Goal: Task Accomplishment & Management: Manage account settings

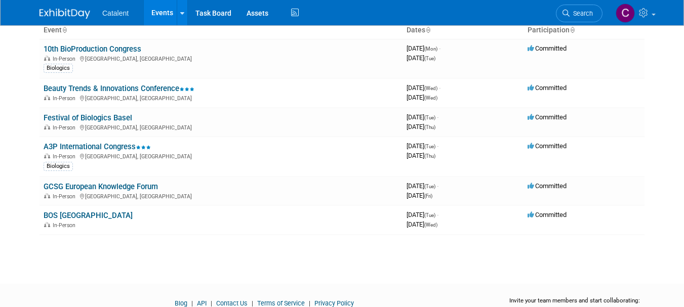
click at [87, 213] on link "BOS [GEOGRAPHIC_DATA]" at bounding box center [88, 215] width 89 height 9
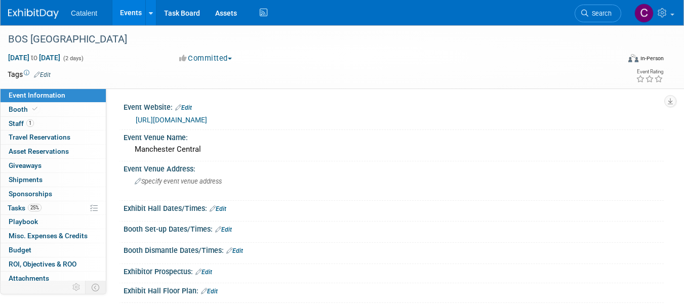
click at [207, 120] on link "[URL][DOMAIN_NAME]" at bounding box center [171, 120] width 71 height 8
click at [41, 207] on span "25%" at bounding box center [35, 208] width 14 height 8
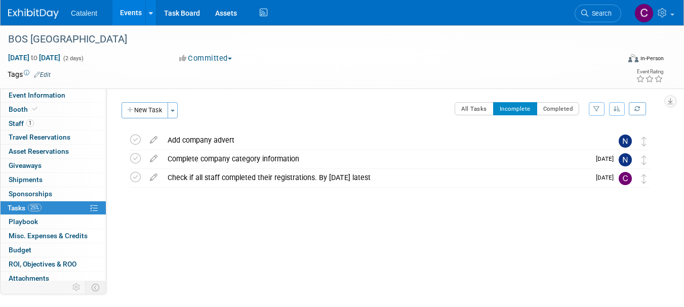
click at [250, 180] on div "Check if all staff completed their registrations. By 24 Nov latest" at bounding box center [377, 177] width 428 height 17
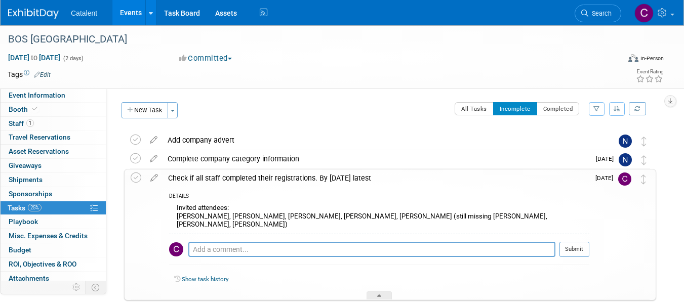
click at [290, 175] on div "Check if all staff completed their registrations. By 24 Nov latest" at bounding box center [376, 178] width 427 height 17
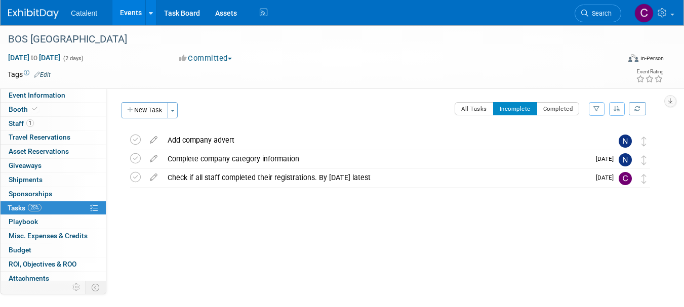
click at [29, 11] on img at bounding box center [33, 14] width 51 height 10
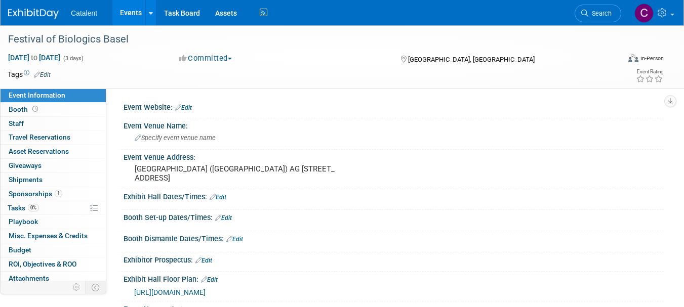
click at [60, 209] on link "0% Tasks 0%" at bounding box center [53, 209] width 105 height 14
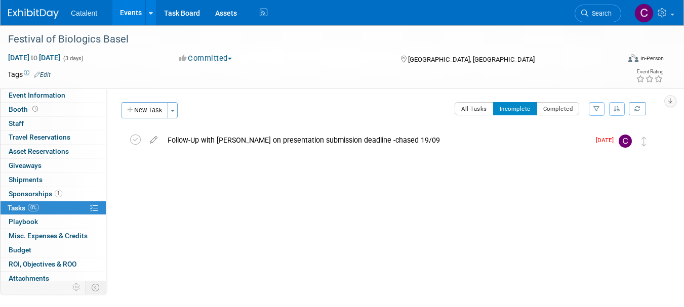
click at [136, 141] on icon at bounding box center [135, 140] width 11 height 11
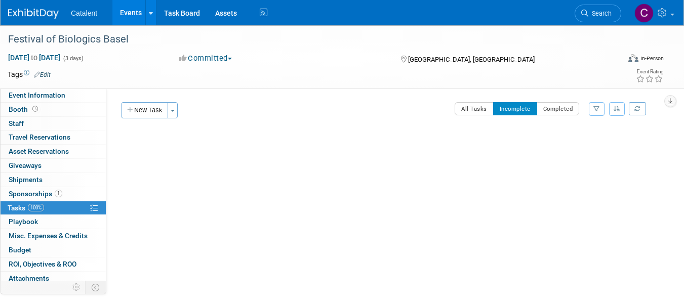
click at [149, 112] on button "New Task" at bounding box center [145, 110] width 47 height 16
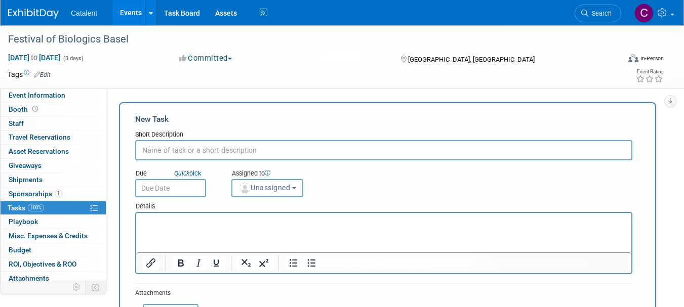
click at [164, 146] on input "text" at bounding box center [383, 150] width 497 height 20
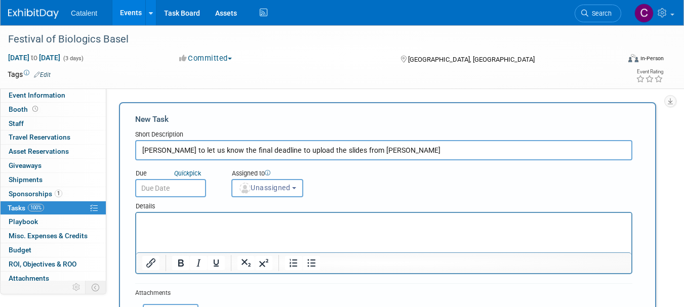
type input "Jack Beard to let us know the final deadline to upload the slides from Laura"
click at [170, 189] on input "text" at bounding box center [170, 188] width 71 height 18
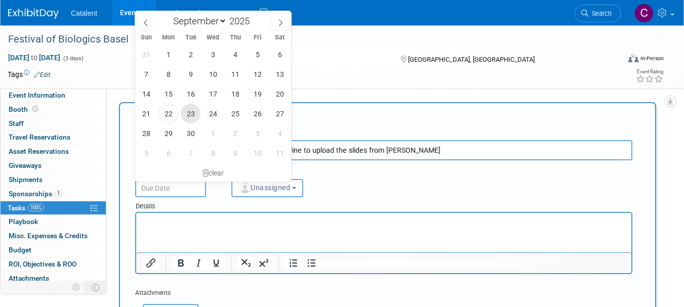
click at [193, 115] on span "23" at bounding box center [191, 114] width 20 height 20
type input "[DATE]"
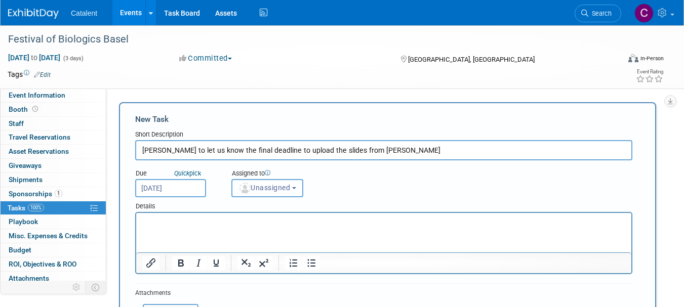
click at [277, 191] on span "Unassigned" at bounding box center [265, 188] width 52 height 8
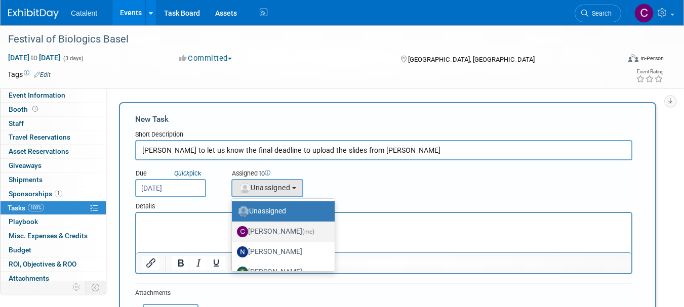
click at [280, 229] on label "Christina Szendi (me)" at bounding box center [281, 232] width 88 height 16
click at [234, 229] on input "Christina Szendi (me)" at bounding box center [230, 230] width 7 height 7
select select "28818f30-ac6f-4e6a-a0a1-35fa62081213"
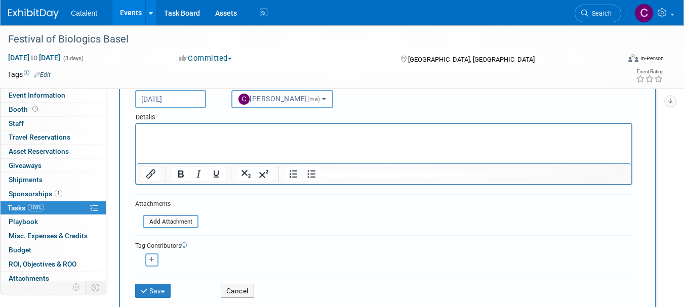
scroll to position [90, 0]
click at [164, 295] on button "Save" at bounding box center [152, 291] width 35 height 14
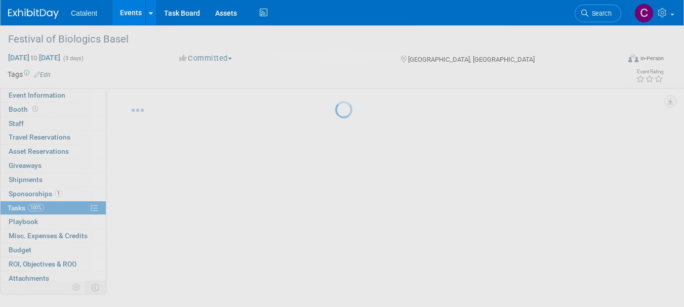
scroll to position [13, 0]
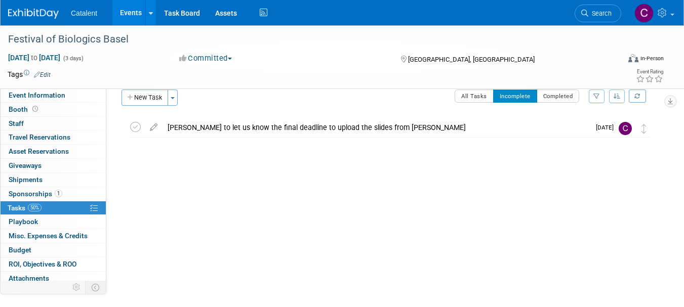
click at [32, 9] on img at bounding box center [33, 14] width 51 height 10
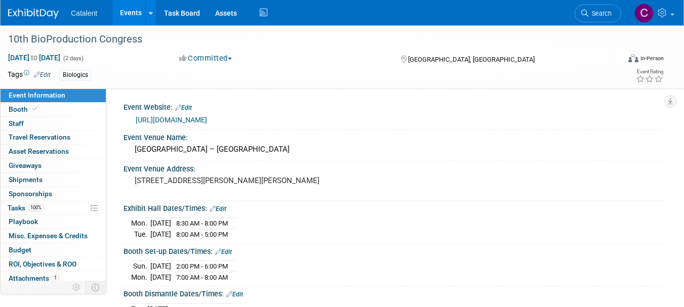
click at [55, 209] on link "100% Tasks 100%" at bounding box center [53, 209] width 105 height 14
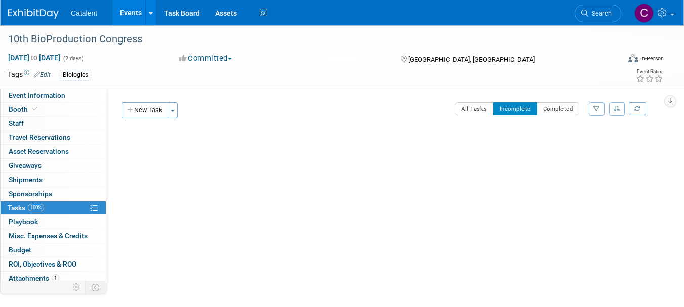
click at [41, 11] on img at bounding box center [33, 14] width 51 height 10
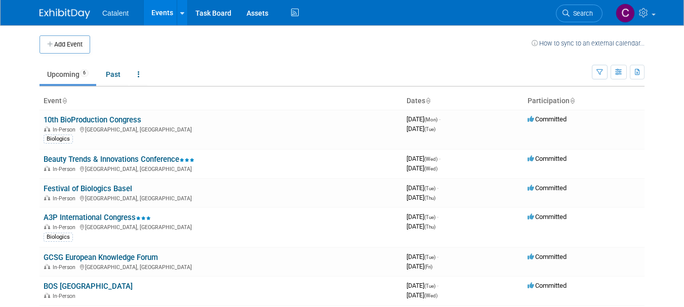
click at [119, 221] on link "A3P International Congress" at bounding box center [97, 217] width 107 height 9
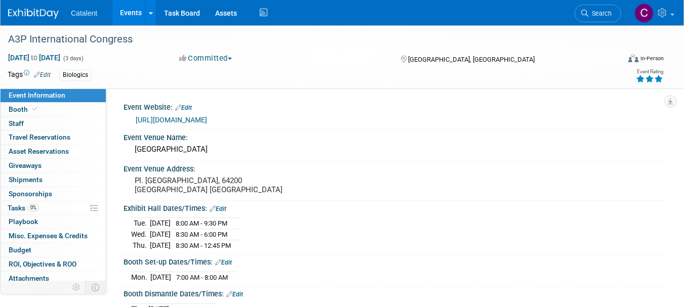
click at [53, 206] on link "0% Tasks 0%" at bounding box center [53, 209] width 105 height 14
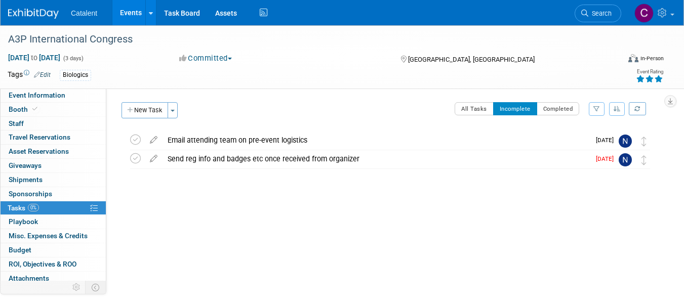
click at [35, 7] on link at bounding box center [39, 9] width 63 height 8
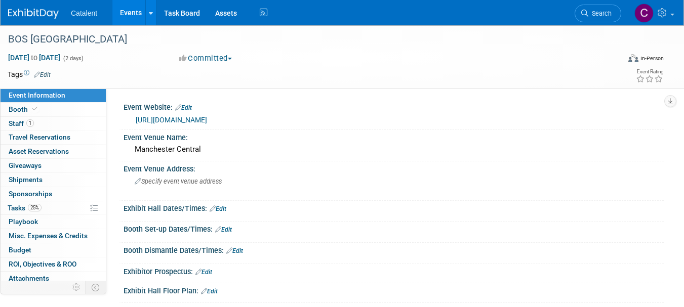
click at [63, 209] on link "25% Tasks 25%" at bounding box center [53, 209] width 105 height 14
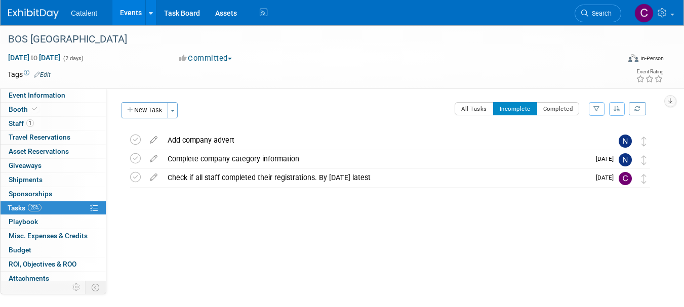
click at [32, 5] on link at bounding box center [39, 9] width 63 height 8
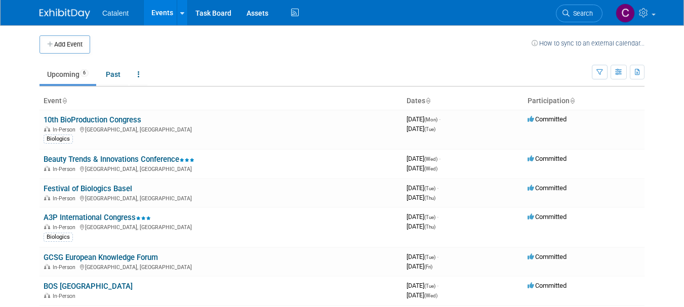
click at [73, 260] on link "GCSG European Knowledge Forum" at bounding box center [101, 257] width 114 height 9
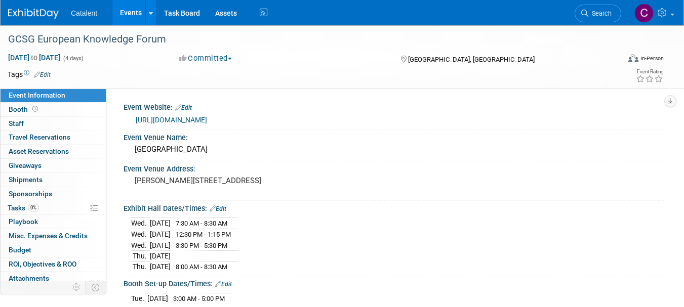
click at [56, 209] on link "0% Tasks 0%" at bounding box center [53, 209] width 105 height 14
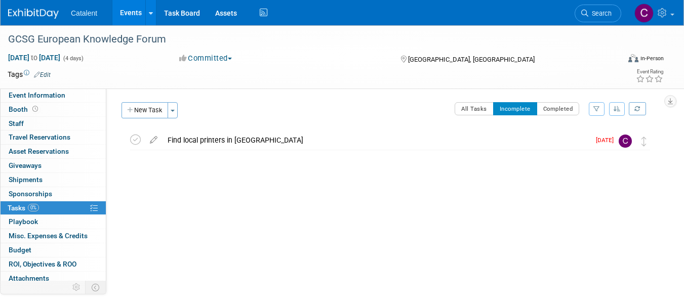
click at [134, 138] on icon at bounding box center [135, 140] width 11 height 11
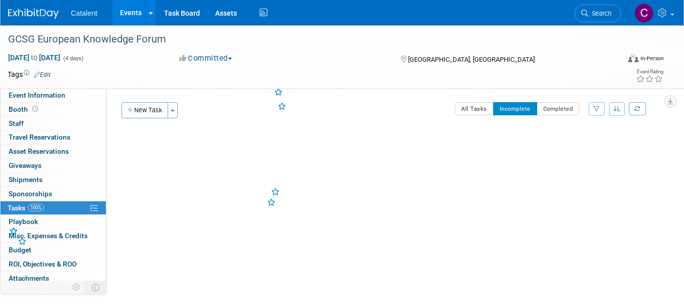
click at [147, 109] on button "New Task" at bounding box center [145, 110] width 47 height 16
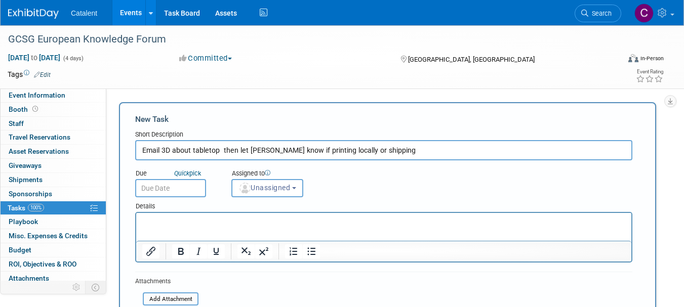
type input "Email 3D about tabletop then let Christina know if printing locally or shipping"
click at [157, 185] on input "text" at bounding box center [170, 188] width 71 height 18
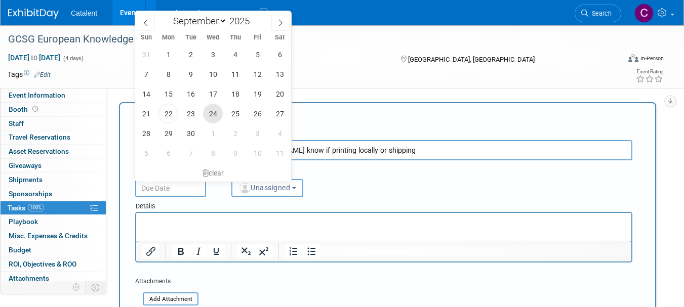
click at [210, 115] on span "24" at bounding box center [213, 114] width 20 height 20
type input "Sep 24, 2025"
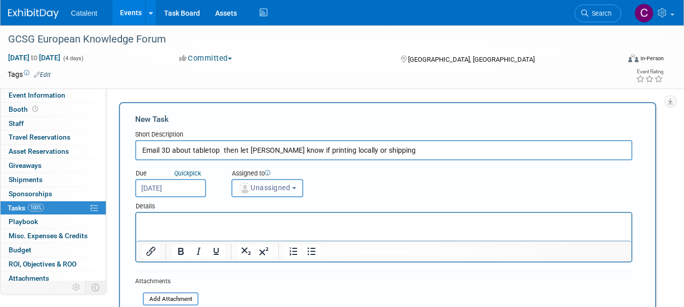
click at [277, 191] on span "Unassigned" at bounding box center [265, 188] width 52 height 8
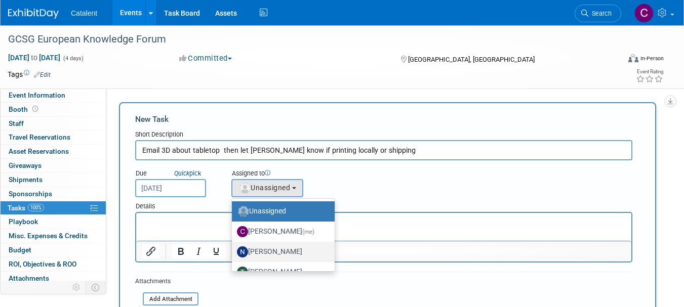
click at [279, 248] on label "Nicole Bullock" at bounding box center [281, 252] width 88 height 16
click at [234, 248] on input "Nicole Bullock" at bounding box center [230, 251] width 7 height 7
select select "02d4bfa8-3b27-41d6-9684-f5788393f352"
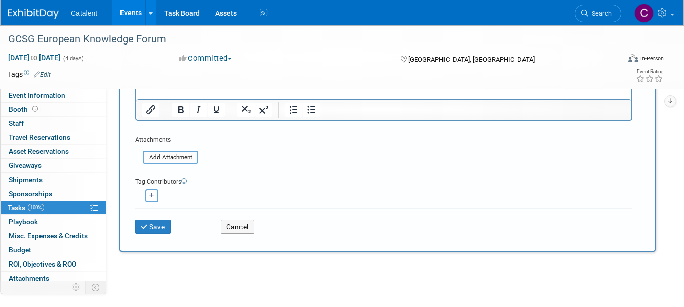
scroll to position [143, 0]
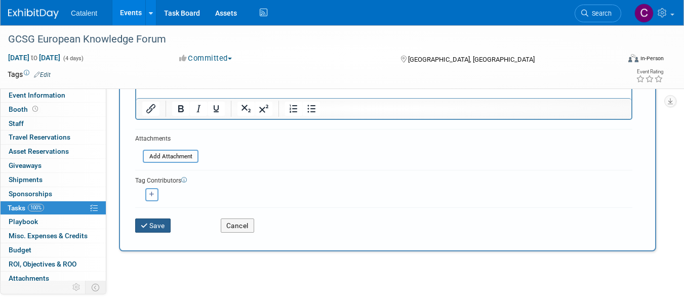
click at [160, 223] on button "Save" at bounding box center [152, 226] width 35 height 14
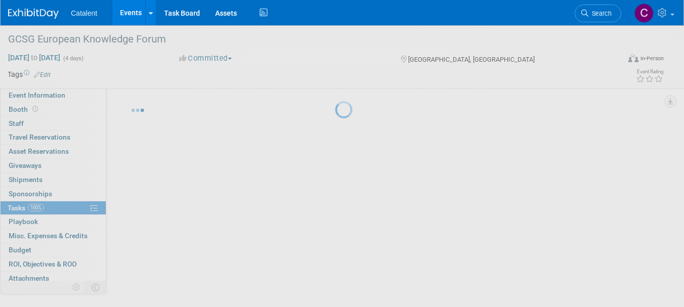
scroll to position [13, 0]
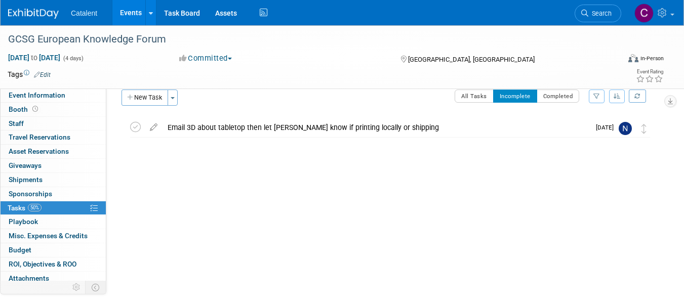
click at [19, 10] on img at bounding box center [33, 14] width 51 height 10
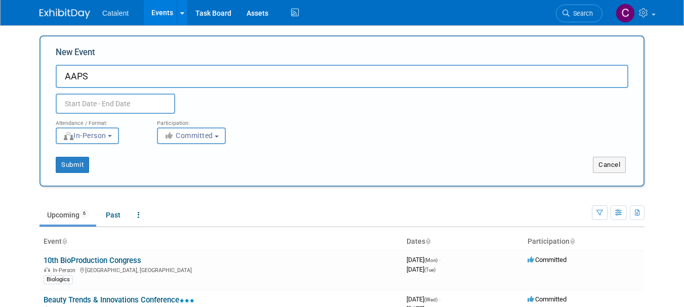
paste input "PharmSci 360"
type input "AAPS PharmSci 360"
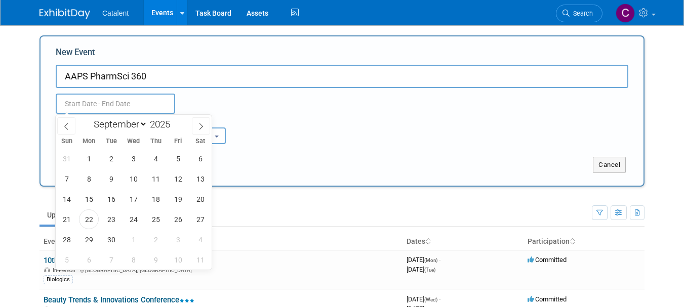
click at [115, 104] on input "text" at bounding box center [116, 104] width 120 height 20
click at [142, 124] on select "January February March April May June July August September October November De…" at bounding box center [118, 124] width 58 height 13
select select "10"
click at [89, 118] on select "January February March April May June July August September October November De…" at bounding box center [118, 124] width 58 height 13
click at [66, 196] on span "9" at bounding box center [67, 199] width 20 height 20
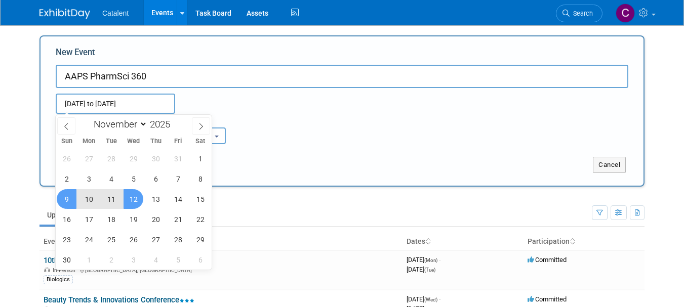
click at [132, 198] on span "12" at bounding box center [134, 199] width 20 height 20
type input "Nov 9, 2025 to Nov 12, 2025"
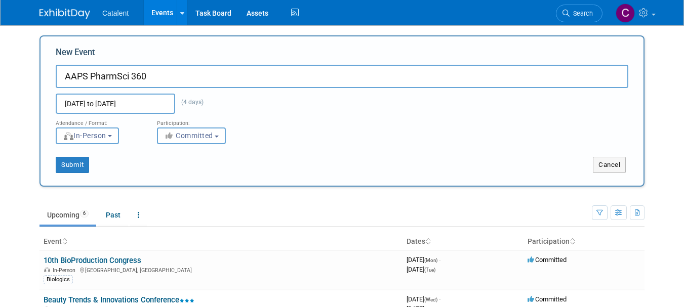
click at [255, 153] on div "Submit Cancel" at bounding box center [342, 158] width 588 height 29
click at [218, 136] on b "button" at bounding box center [217, 137] width 4 height 2
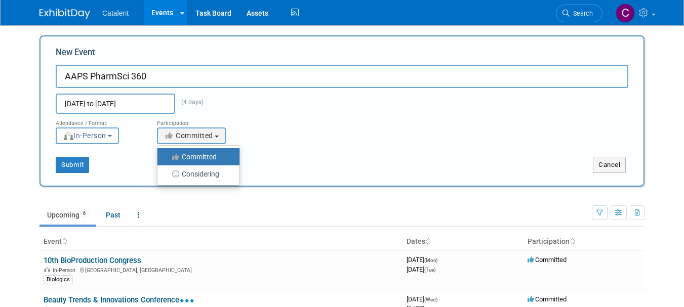
click at [215, 154] on label "Committed" at bounding box center [196, 156] width 67 height 13
click at [167, 154] on input "Committed" at bounding box center [163, 157] width 7 height 7
click at [70, 163] on button "Submit" at bounding box center [72, 165] width 33 height 16
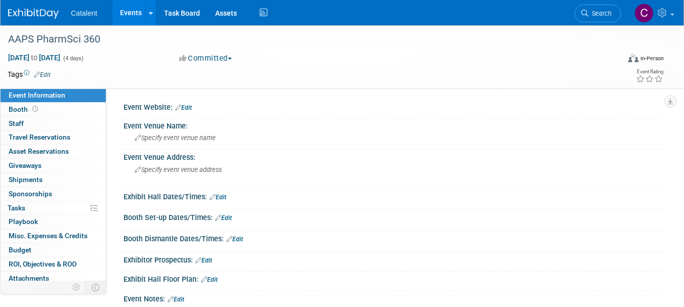
click at [189, 107] on link "Edit" at bounding box center [183, 107] width 17 height 7
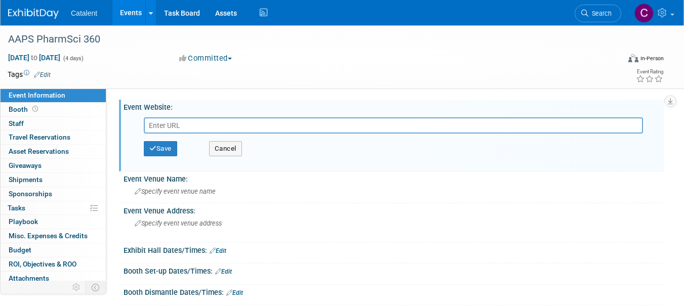
paste input "[URL][DOMAIN_NAME]"
type input "https://www.aaps.org/home"
click at [163, 150] on button "Save" at bounding box center [160, 148] width 33 height 15
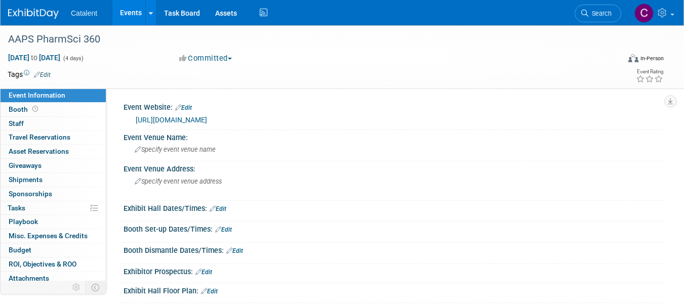
click at [188, 150] on span "Specify event venue name" at bounding box center [175, 150] width 81 height 8
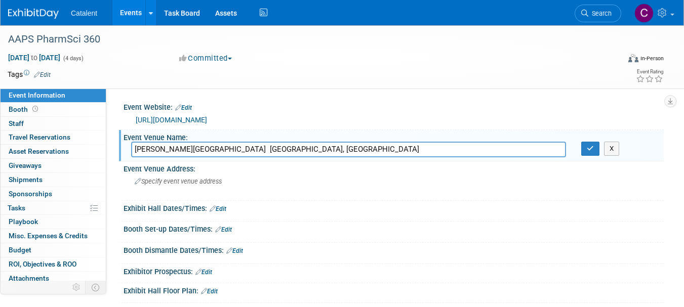
type input "Henry B. Gonzalez Convention Center San Antonio, TX"
click at [174, 184] on span "Specify event venue address" at bounding box center [178, 182] width 87 height 8
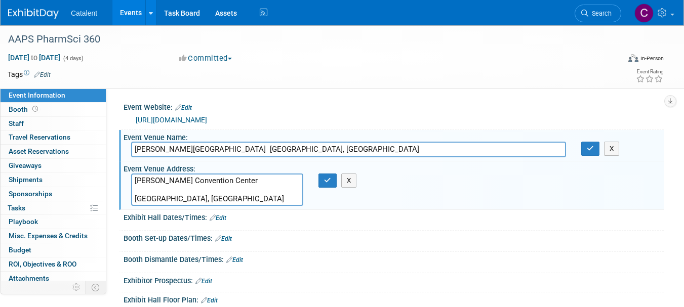
type textarea "Henry B. Gonzalez Convention Center San Antonio, TX"
drag, startPoint x: 263, startPoint y: 147, endPoint x: 321, endPoint y: 148, distance: 57.7
click at [321, 148] on input "Henry B. Gonzalez Convention Center San Antonio, TX" at bounding box center [348, 150] width 435 height 16
type input "Henry B. Gonzalez Convention Center"
drag, startPoint x: 273, startPoint y: 183, endPoint x: 129, endPoint y: 180, distance: 143.4
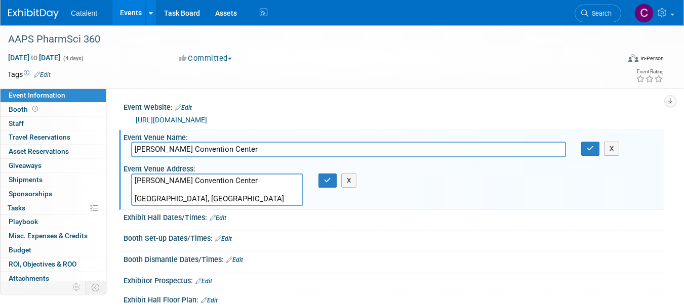
click at [129, 180] on div "Henry B. Gonzalez Convention Center San Antonio, TX" at bounding box center [217, 190] width 187 height 32
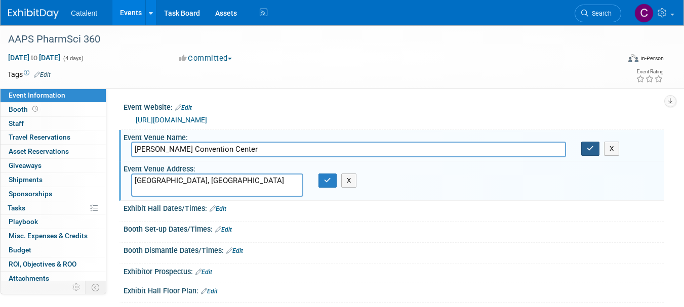
click at [592, 150] on icon "button" at bounding box center [590, 148] width 7 height 7
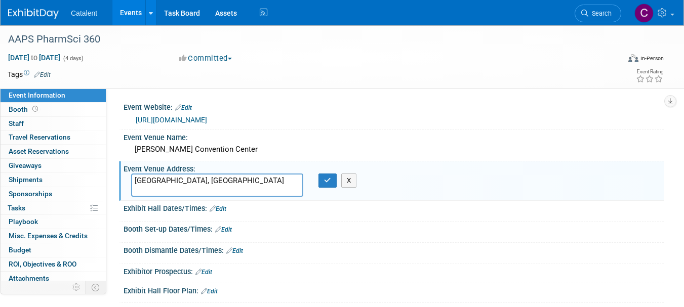
click at [200, 181] on textarea "San Antonio, TX" at bounding box center [217, 185] width 172 height 23
type textarea "San Antonio, TX, 900E Market St"
click at [325, 182] on icon "button" at bounding box center [327, 180] width 7 height 7
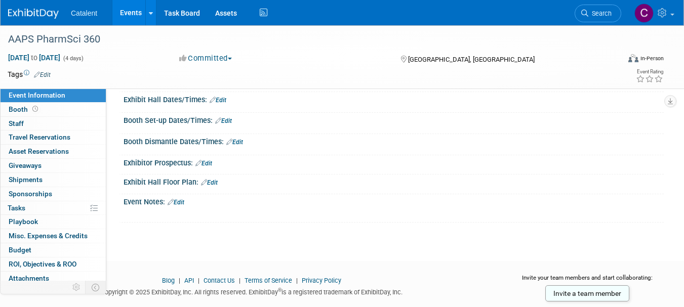
scroll to position [110, 0]
click at [35, 8] on link at bounding box center [39, 9] width 63 height 8
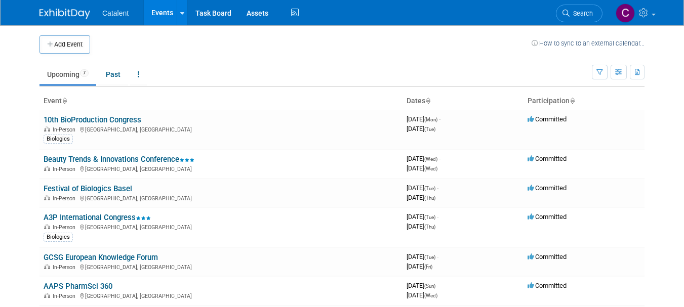
click at [67, 46] on button "Add Event" at bounding box center [65, 44] width 51 height 18
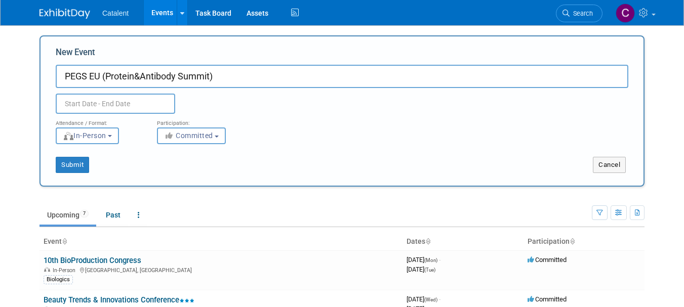
type input "PEGS EU (Protein&Antibody Summit)"
click at [124, 111] on body "Catalent Events Add Event Bulk Upload Events Shareable Event Boards Recently Vi…" at bounding box center [342, 153] width 684 height 307
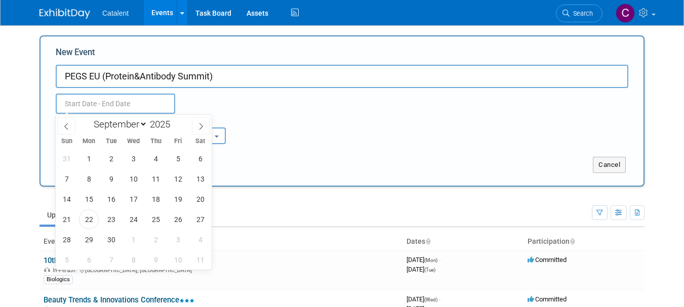
click at [141, 122] on select "January February March April May June July August September October November De…" at bounding box center [118, 124] width 58 height 13
click at [89, 118] on select "January February March April May June July August September October November De…" at bounding box center [118, 124] width 58 height 13
drag, startPoint x: 132, startPoint y: 125, endPoint x: 123, endPoint y: 119, distance: 11.4
click at [123, 119] on select "January February March April May June July August September October November De…" at bounding box center [118, 124] width 58 height 13
select select "10"
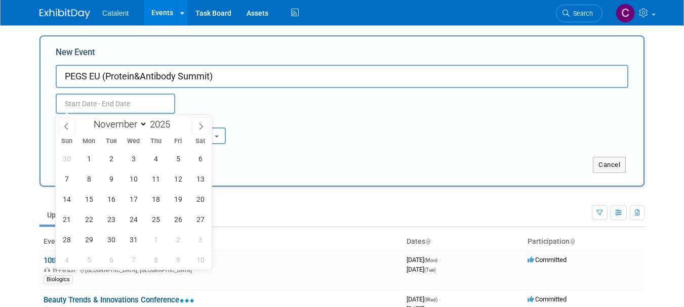
click at [89, 118] on select "January February March April May June July August September October November De…" at bounding box center [118, 124] width 58 height 13
click at [112, 198] on span "11" at bounding box center [111, 199] width 20 height 20
type input "Nov 11, 2025 to Nov 11, 2025"
drag, startPoint x: 155, startPoint y: 198, endPoint x: 386, endPoint y: 117, distance: 245.4
click at [386, 117] on div "Attendance / Format: <img src="https://www.exhibitday.com/Images/Format-InPerso…" at bounding box center [342, 129] width 588 height 30
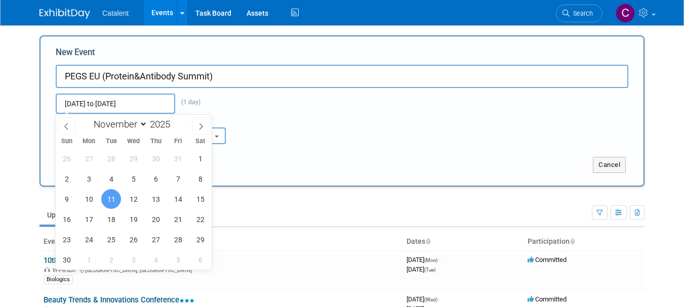
drag, startPoint x: 139, startPoint y: 110, endPoint x: 109, endPoint y: 201, distance: 95.5
click at [109, 201] on span "11" at bounding box center [111, 199] width 20 height 20
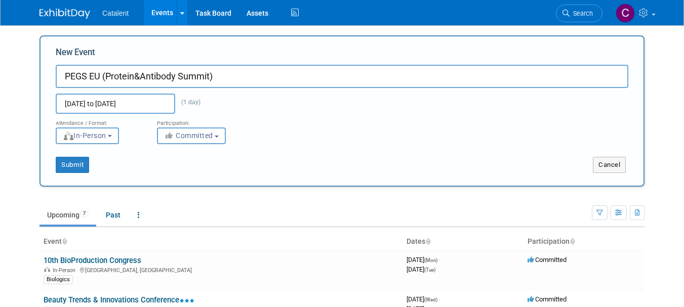
drag, startPoint x: 137, startPoint y: 104, endPoint x: 119, endPoint y: 173, distance: 71.1
click at [119, 173] on div "Submit" at bounding box center [166, 165] width 251 height 16
click at [156, 107] on input "Nov 11, 2025 to Nov 11, 2025" at bounding box center [116, 104] width 120 height 20
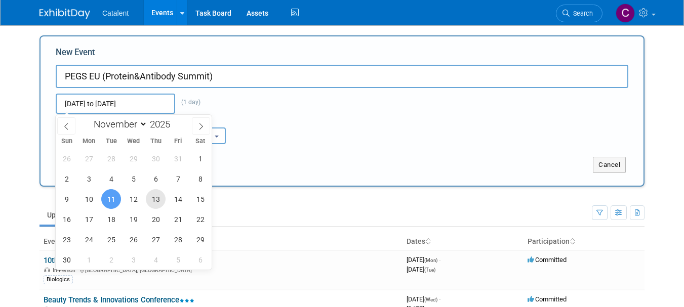
click at [156, 199] on span "13" at bounding box center [156, 199] width 20 height 20
click at [110, 198] on span "11" at bounding box center [111, 199] width 20 height 20
type input "[DATE] to [DATE]"
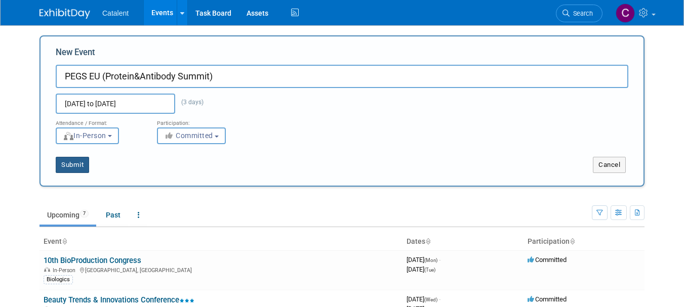
click at [67, 168] on button "Submit" at bounding box center [72, 165] width 33 height 16
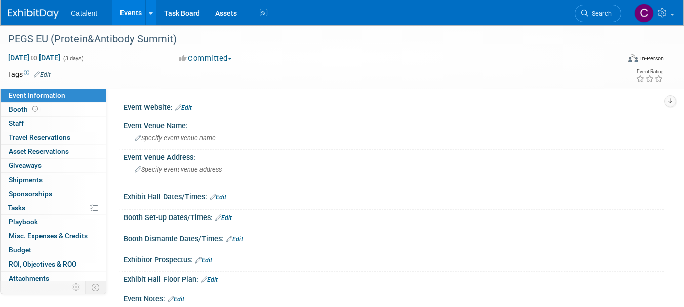
click at [122, 38] on div "PEGS EU (Protein&Antibody Summit)" at bounding box center [307, 39] width 604 height 18
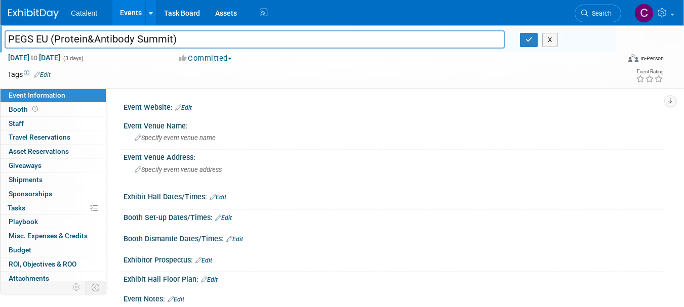
click at [137, 40] on input "PEGS EU (Protein&Antibody Summit)" at bounding box center [255, 39] width 500 height 18
type input "PEGS EU (Protein&Antibody Engineering Summit)"
click at [526, 41] on icon "button" at bounding box center [529, 39] width 7 height 7
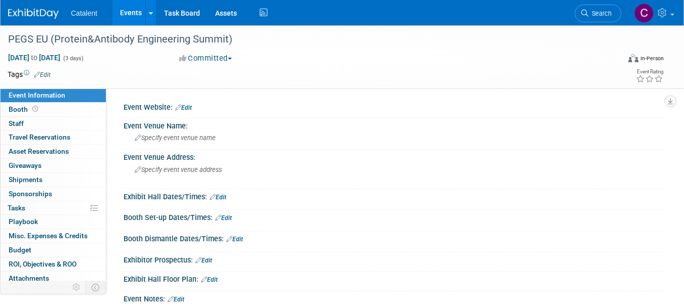
click at [188, 107] on link "Edit" at bounding box center [183, 107] width 17 height 7
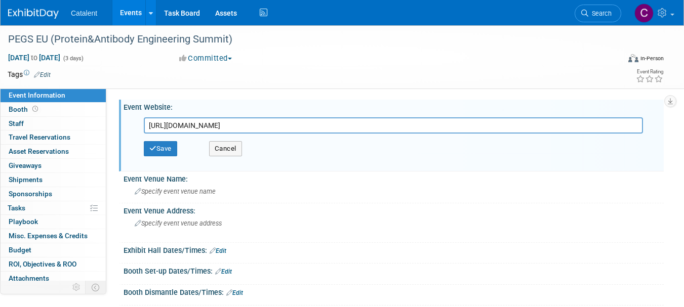
scroll to position [0, 571]
drag, startPoint x: 263, startPoint y: 125, endPoint x: 691, endPoint y: 72, distance: 431.2
click at [684, 72] on html "Catalent Events Add Event Bulk Upload Events Shareable Event Boards Recently Vi…" at bounding box center [342, 153] width 684 height 307
type input "[URL][DOMAIN_NAME]"
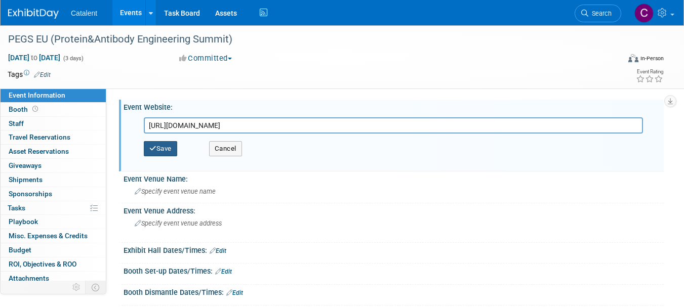
click at [160, 147] on button "Save" at bounding box center [160, 148] width 33 height 15
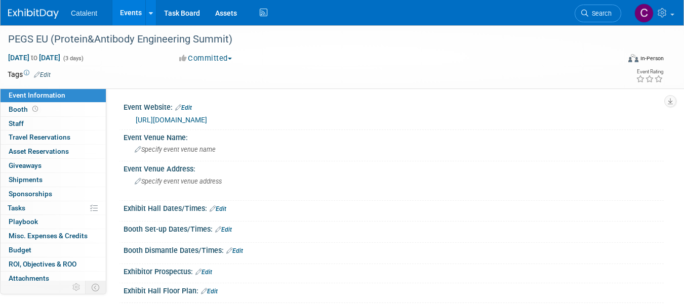
click at [192, 145] on div "Specify event venue name" at bounding box center [393, 150] width 525 height 16
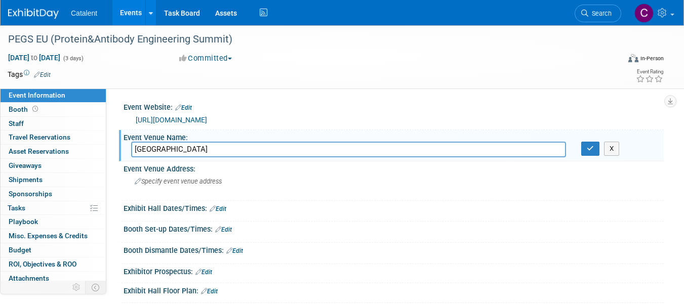
type input "[GEOGRAPHIC_DATA]"
click at [591, 149] on icon "button" at bounding box center [590, 148] width 7 height 7
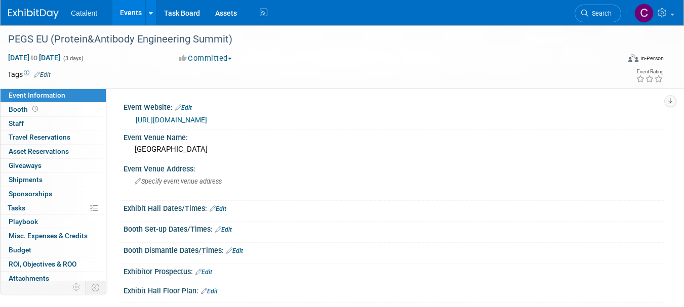
click at [178, 179] on span "Specify event venue address" at bounding box center [178, 182] width 87 height 8
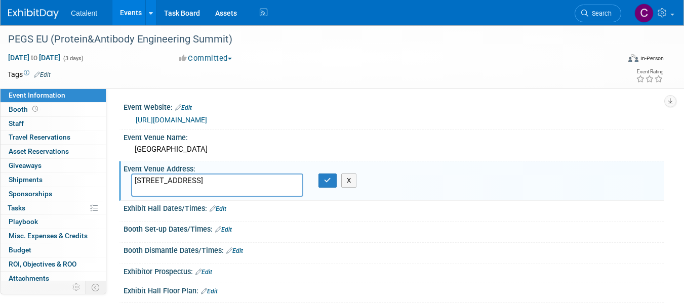
type textarea "[STREET_ADDRESS]"
click at [331, 178] on icon "button" at bounding box center [327, 180] width 7 height 7
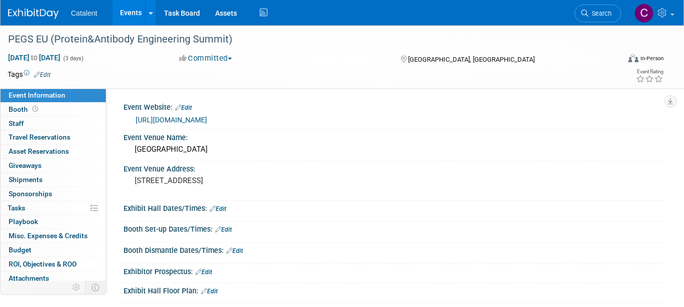
click at [36, 208] on link "0% Tasks 0%" at bounding box center [53, 209] width 105 height 14
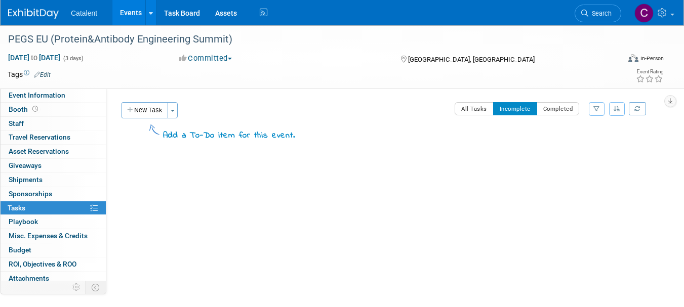
click at [148, 116] on button "New Task" at bounding box center [145, 110] width 47 height 16
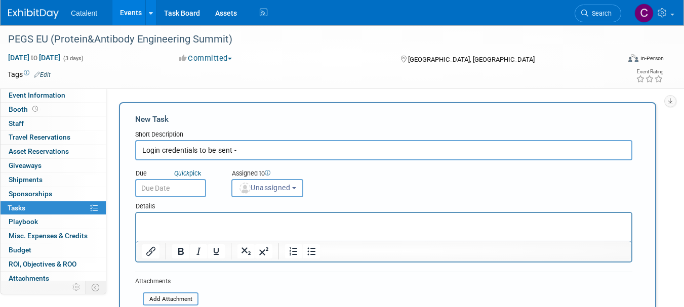
paste input "[PERSON_NAME] <[EMAIL_ADDRESS][DOMAIN_NAME]"
click at [240, 149] on input "Login credentials to be sent - [PERSON_NAME] <[EMAIL_ADDRESS][DOMAIN_NAME]" at bounding box center [383, 150] width 497 height 20
type input "Login credentials to be sent - by [PERSON_NAME] <[EMAIL_ADDRESS][DOMAIN_NAME]"
click at [267, 188] on span "Unassigned" at bounding box center [265, 188] width 52 height 8
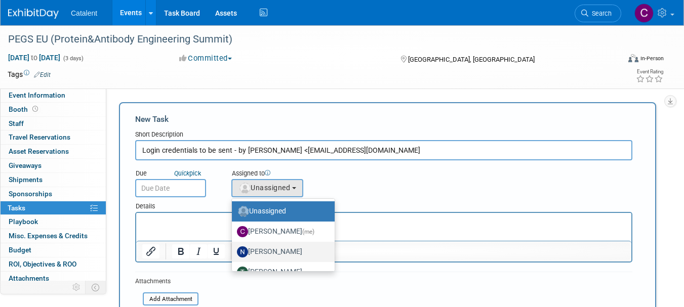
click at [270, 253] on label "[PERSON_NAME]" at bounding box center [281, 252] width 88 height 16
click at [234, 253] on input "[PERSON_NAME]" at bounding box center [230, 251] width 7 height 7
select select "02d4bfa8-3b27-41d6-9684-f5788393f352"
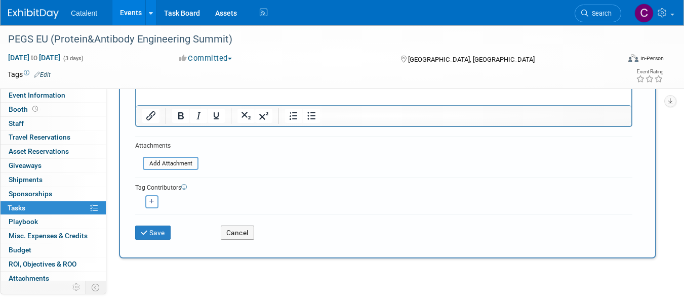
scroll to position [151, 0]
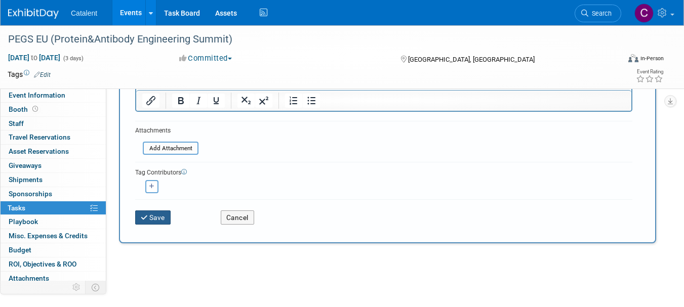
click at [157, 219] on button "Save" at bounding box center [152, 218] width 35 height 14
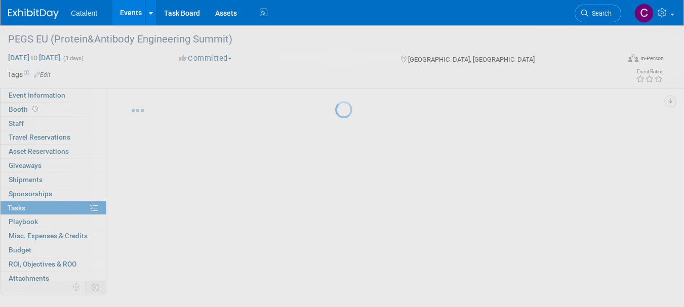
scroll to position [13, 0]
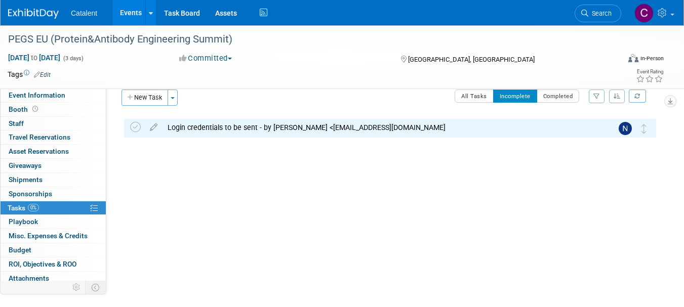
click at [29, 12] on img at bounding box center [33, 14] width 51 height 10
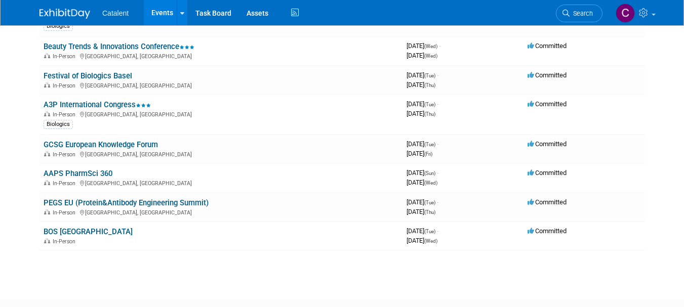
scroll to position [104, 0]
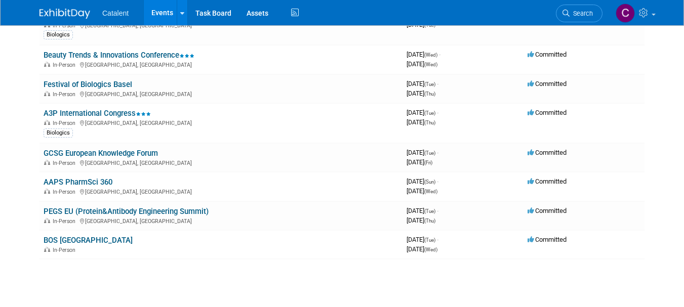
drag, startPoint x: 689, startPoint y: 58, endPoint x: 691, endPoint y: 120, distance: 62.4
click at [684, 120] on html "Catalent Events Add Event Bulk Upload Events Shareable Event Boards Recently Vi…" at bounding box center [342, 49] width 684 height 307
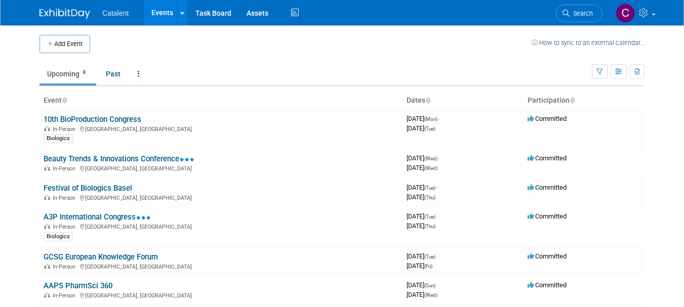
scroll to position [0, 0]
click at [71, 50] on button "Add Event" at bounding box center [65, 44] width 51 height 18
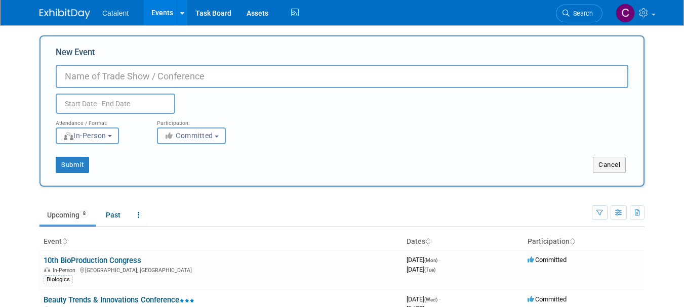
paste input "Advanced Therapies US (Terrapin)"
type input "Advanced Therapies US (Terrapin)"
click at [121, 105] on body "Catalent Events Add Event Bulk Upload Events Shareable Event Boards Recently Vi…" at bounding box center [342, 153] width 684 height 307
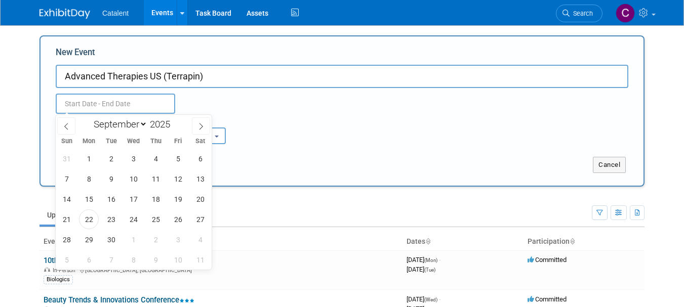
click at [140, 123] on select "January February March April May June July August September October November De…" at bounding box center [118, 124] width 58 height 13
select select "10"
click at [89, 118] on select "January February March April May June July August September October November De…" at bounding box center [118, 124] width 58 height 13
click at [111, 222] on span "18" at bounding box center [111, 220] width 20 height 20
click at [131, 220] on span "19" at bounding box center [134, 220] width 20 height 20
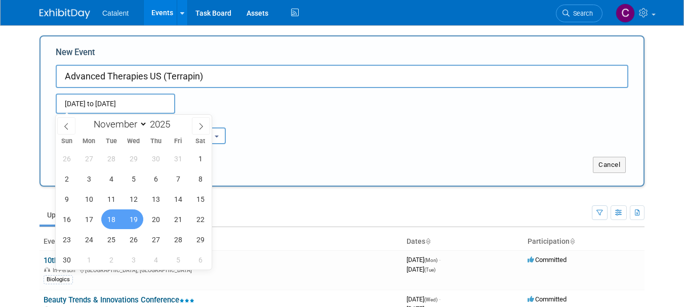
type input "[DATE] to [DATE]"
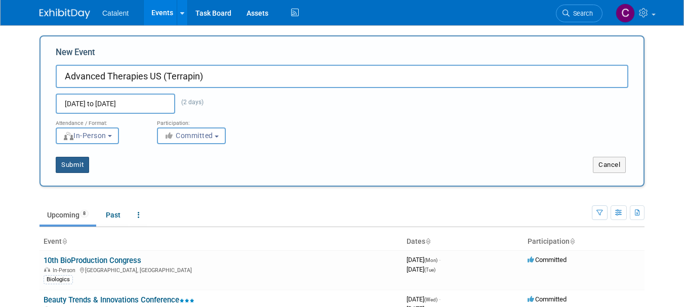
click at [68, 168] on button "Submit" at bounding box center [72, 165] width 33 height 16
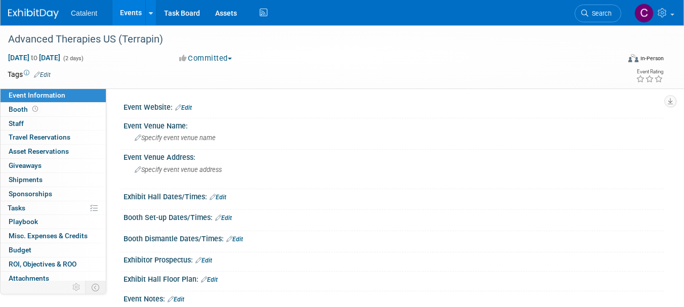
click at [175, 139] on span "Specify event venue name" at bounding box center [175, 138] width 81 height 8
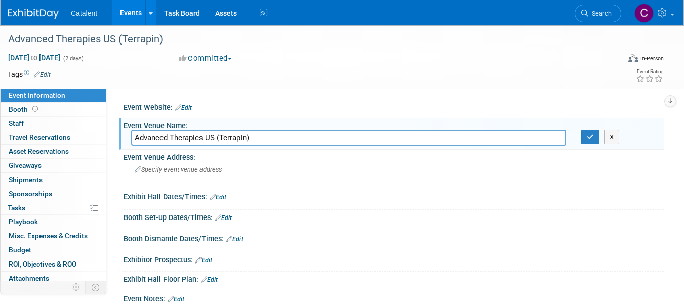
type input "Advanced Therapies US (Terrapin)"
click at [162, 135] on input "Advanced Therapies US (Terrapin)" at bounding box center [348, 138] width 435 height 16
click at [168, 135] on input "Advanced Therapies US (Terrapin)" at bounding box center [348, 138] width 435 height 16
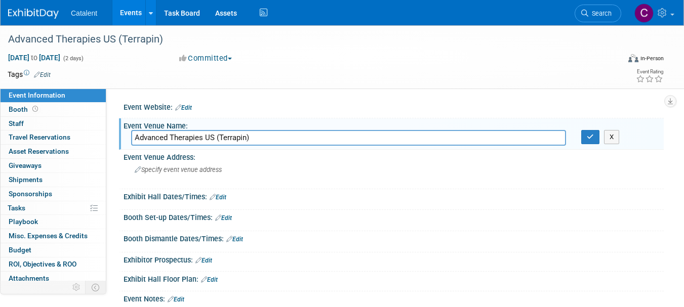
click at [168, 135] on input "Advanced Therapies US (Terrapin)" at bounding box center [348, 138] width 435 height 16
click at [185, 170] on span "Specify event venue address" at bounding box center [178, 170] width 87 height 8
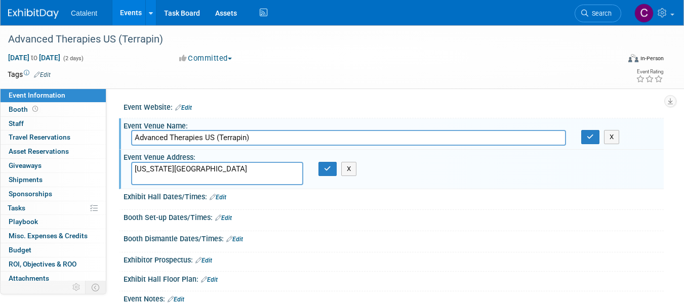
type textarea "[US_STATE][GEOGRAPHIC_DATA]"
drag, startPoint x: 265, startPoint y: 139, endPoint x: 95, endPoint y: 143, distance: 170.8
click at [95, 143] on div "Event Information Event Info Booth Booth 0 Staff 0 Staff 0 Travel Reservations …" at bounding box center [342, 172] width 684 height 295
paste input "[US_STATE][GEOGRAPHIC_DATA]"
type input "[US_STATE][GEOGRAPHIC_DATA]"
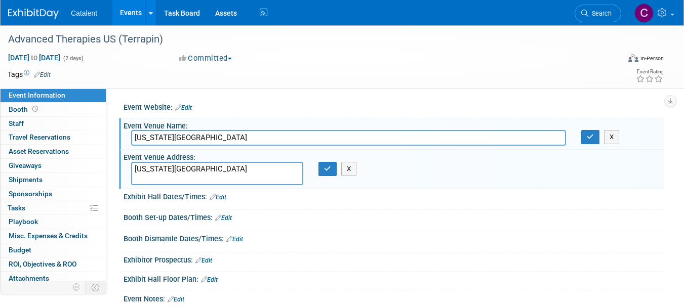
drag, startPoint x: 247, startPoint y: 172, endPoint x: 100, endPoint y: 180, distance: 147.1
click at [100, 180] on div "Event Information Event Info Booth Booth 0 Staff 0 Staff 0 Travel Reservations …" at bounding box center [342, 172] width 684 height 295
paste textarea "[STREET_ADDRESS]"
type textarea "[STREET_ADDRESS]"
click at [327, 171] on icon "button" at bounding box center [327, 169] width 7 height 7
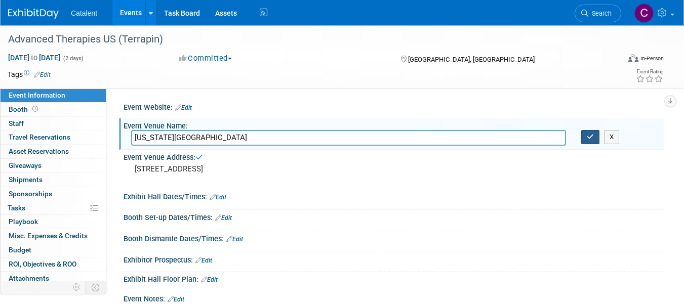
click at [588, 136] on icon "button" at bounding box center [590, 137] width 7 height 7
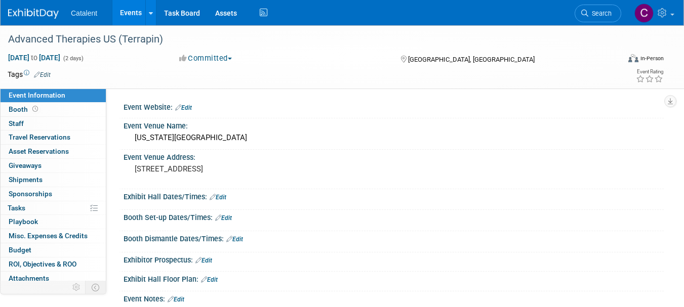
click at [223, 198] on link "Edit" at bounding box center [218, 197] width 17 height 7
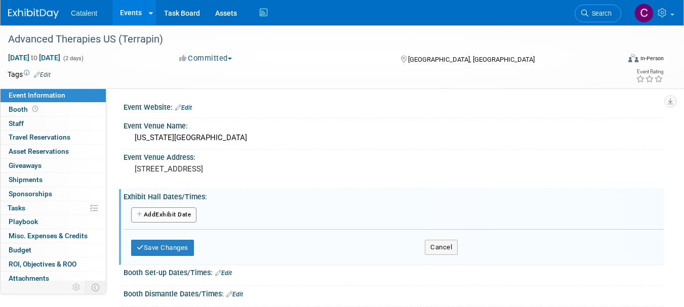
click at [175, 218] on button "Add Another Exhibit Date" at bounding box center [163, 215] width 65 height 15
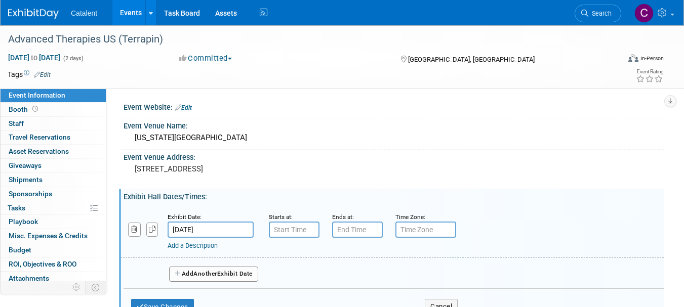
click at [293, 225] on input "text" at bounding box center [294, 230] width 51 height 16
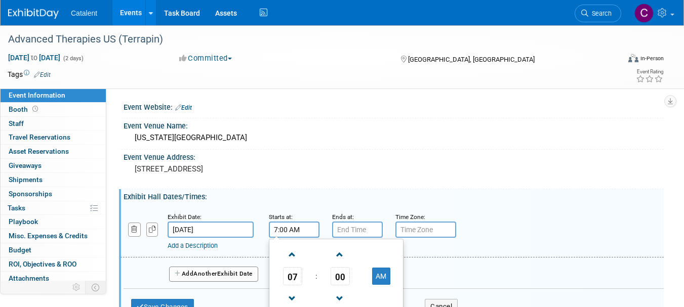
click at [293, 254] on span at bounding box center [293, 255] width 18 height 18
type input "9:00 AM"
click at [354, 227] on input "7:00 PM" at bounding box center [357, 230] width 51 height 16
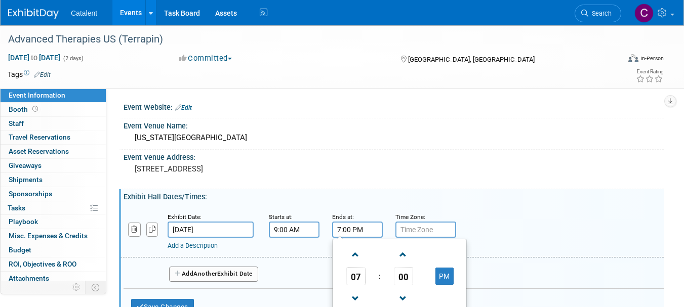
click at [354, 252] on span at bounding box center [356, 255] width 18 height 18
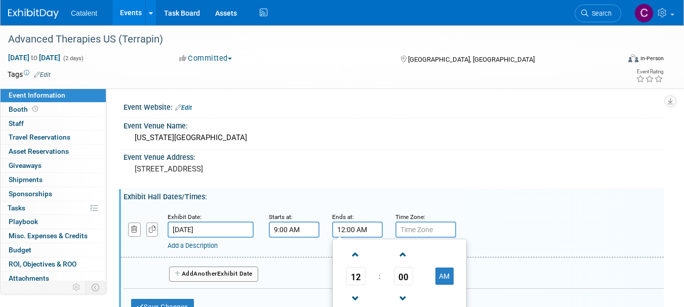
click at [354, 252] on span at bounding box center [356, 255] width 18 height 18
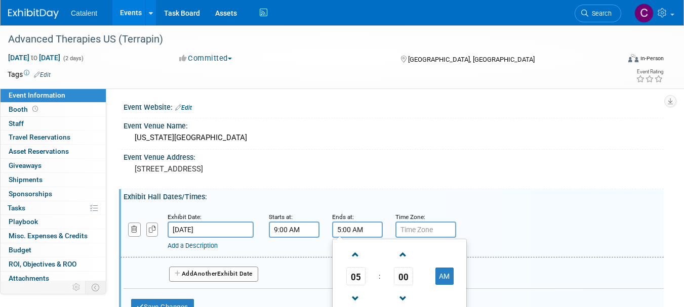
click at [444, 279] on button "AM" at bounding box center [445, 276] width 18 height 17
type input "5:00 PM"
click at [412, 235] on input "text" at bounding box center [426, 230] width 61 height 16
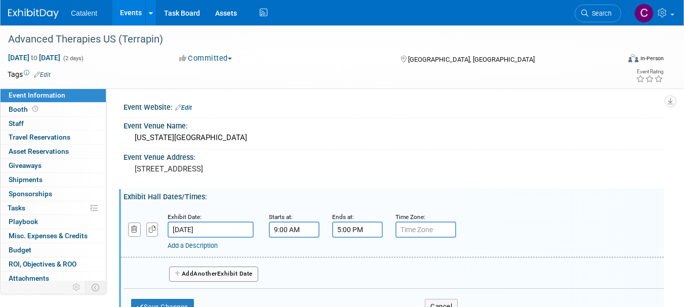
click at [226, 275] on button "Add Another Exhibit Date" at bounding box center [213, 274] width 89 height 15
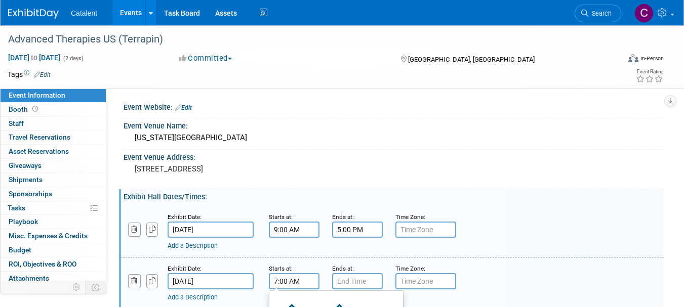
click at [286, 283] on input "7:00 AM" at bounding box center [294, 282] width 51 height 16
click at [291, 304] on span at bounding box center [293, 307] width 18 height 18
type input "9:00 AM"
click at [346, 280] on input "text" at bounding box center [357, 282] width 51 height 16
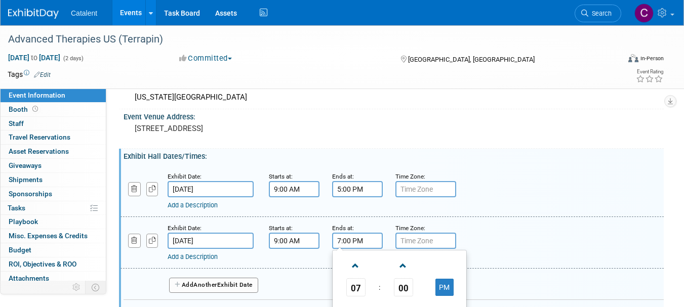
scroll to position [54, 0]
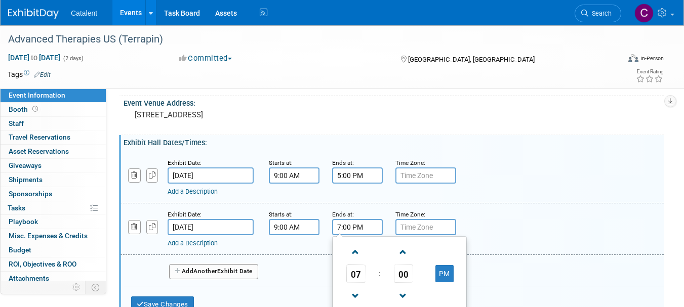
click at [357, 299] on span at bounding box center [356, 297] width 18 height 18
type input "5:00 PM"
click at [509, 223] on div "Add a Description Description:" at bounding box center [392, 228] width 559 height 39
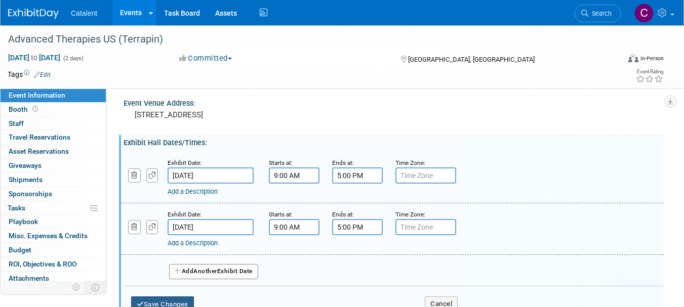
click at [179, 303] on button "Save Changes" at bounding box center [162, 305] width 63 height 16
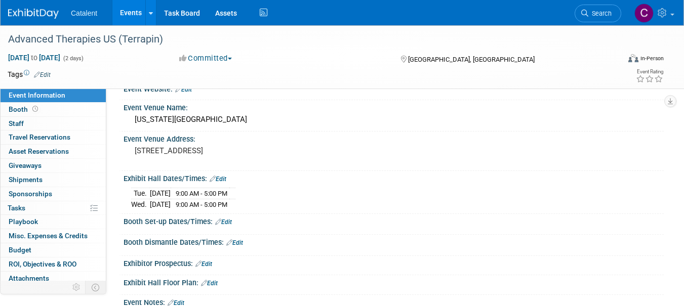
scroll to position [0, 0]
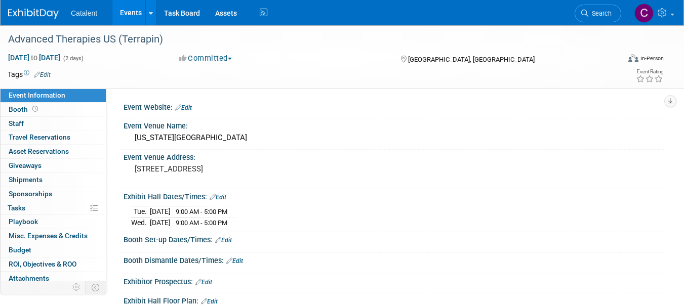
click at [190, 107] on link "Edit" at bounding box center [183, 107] width 17 height 7
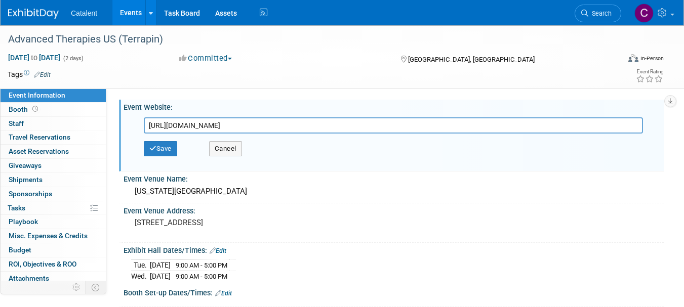
type input "[URL][DOMAIN_NAME]"
click at [168, 152] on button "Save" at bounding box center [160, 148] width 33 height 15
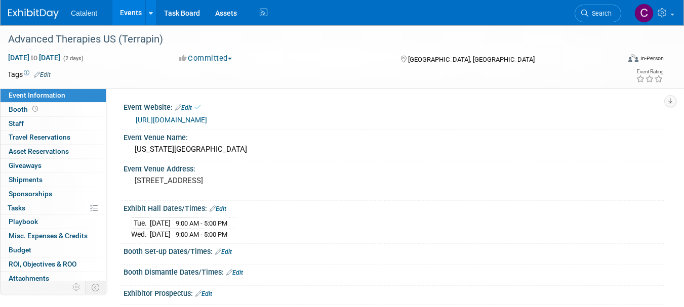
click at [27, 14] on img at bounding box center [33, 14] width 51 height 10
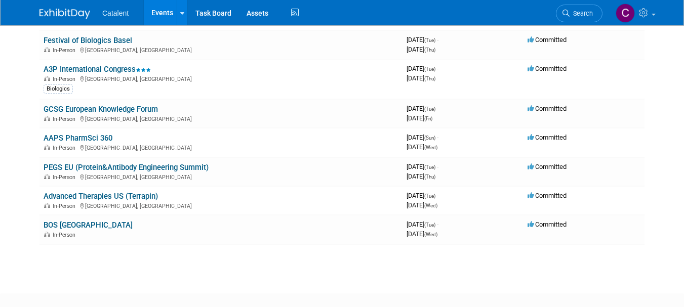
click at [96, 196] on link "Advanced Therapies US (Terrapin)" at bounding box center [101, 196] width 114 height 9
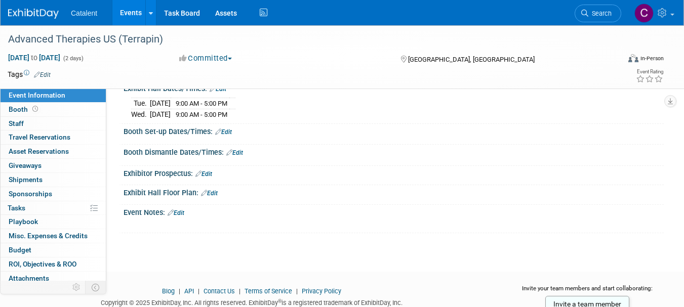
scroll to position [85, 0]
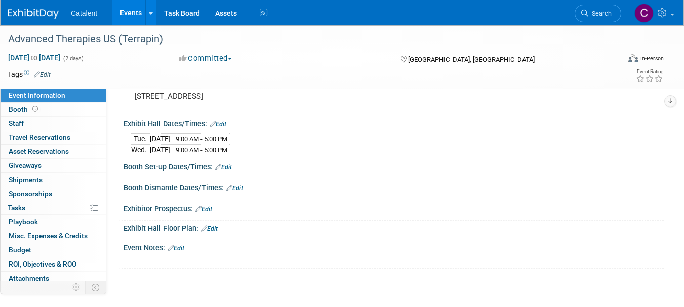
click at [211, 208] on link "Edit" at bounding box center [204, 209] width 17 height 7
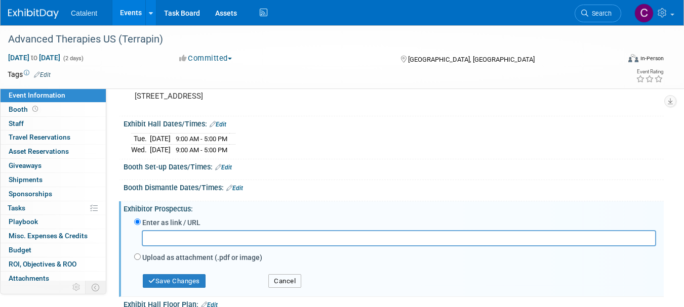
click at [296, 284] on button "Cancel" at bounding box center [284, 282] width 33 height 14
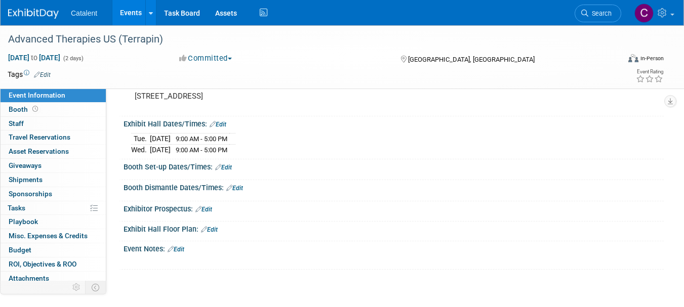
click at [25, 192] on span "Sponsorships 0" at bounding box center [31, 194] width 44 height 8
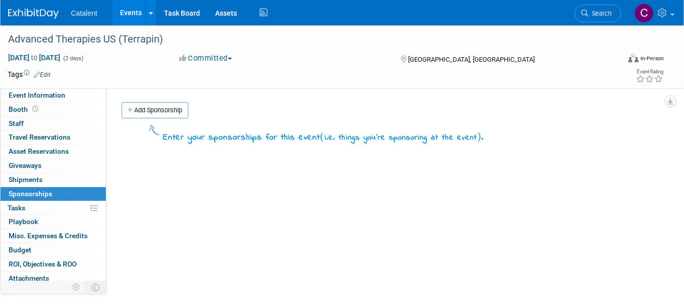
click at [159, 115] on link "Add Sponsorship" at bounding box center [155, 110] width 67 height 16
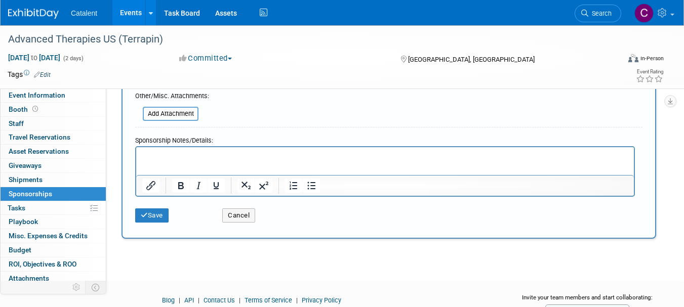
scroll to position [130, 0]
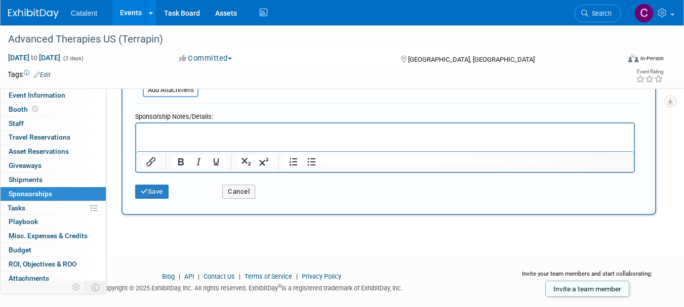
type input "Speaker session and 4 passes"
click at [162, 193] on button "Save" at bounding box center [151, 192] width 33 height 14
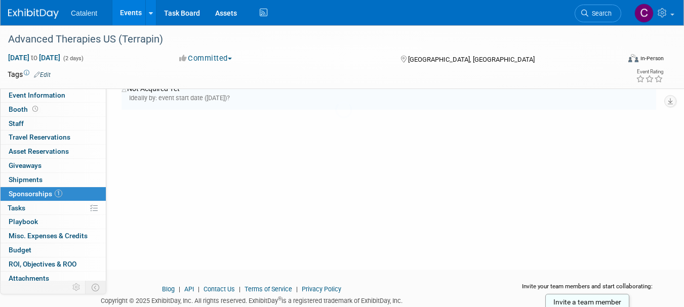
scroll to position [21, 0]
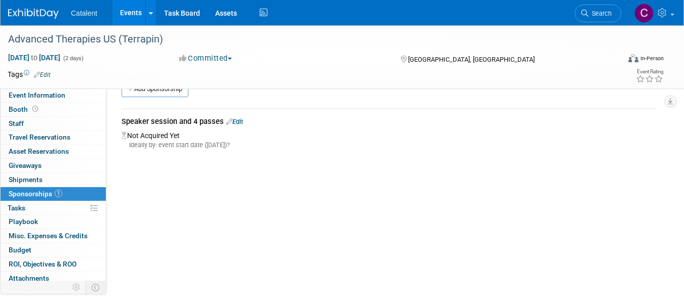
click at [30, 12] on img at bounding box center [33, 14] width 51 height 10
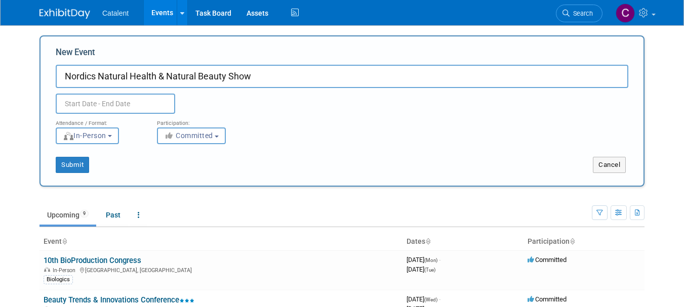
type input "Nordics Natural Health & Natural Beauty Show"
click at [133, 109] on body "Catalent Events Add Event Bulk Upload Events Shareable Event Boards Recently Vi…" at bounding box center [342, 153] width 684 height 307
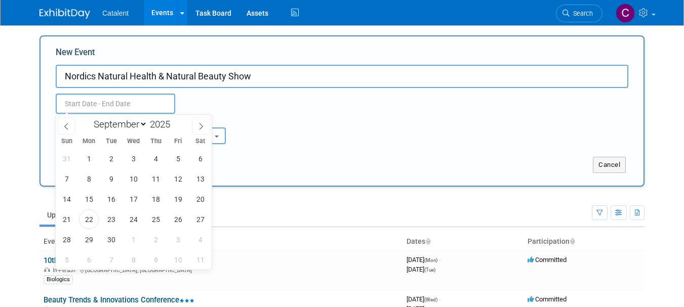
click at [143, 126] on select "January February March April May June July August September October November De…" at bounding box center [118, 124] width 58 height 13
select select "10"
click at [89, 118] on select "January February March April May June July August September October November De…" at bounding box center [118, 124] width 58 height 13
click at [133, 222] on span "19" at bounding box center [134, 220] width 20 height 20
click at [156, 221] on span "20" at bounding box center [156, 220] width 20 height 20
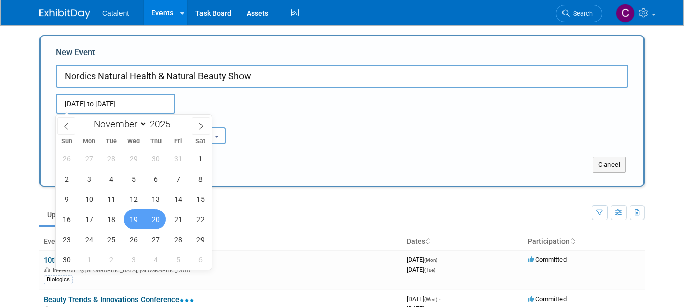
type input "Nov 19, 2025 to Nov 20, 2025"
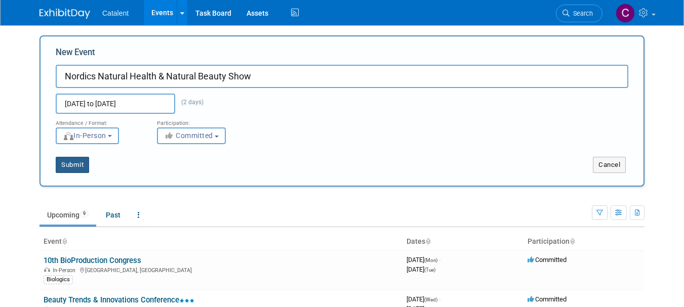
click at [72, 162] on button "Submit" at bounding box center [72, 165] width 33 height 16
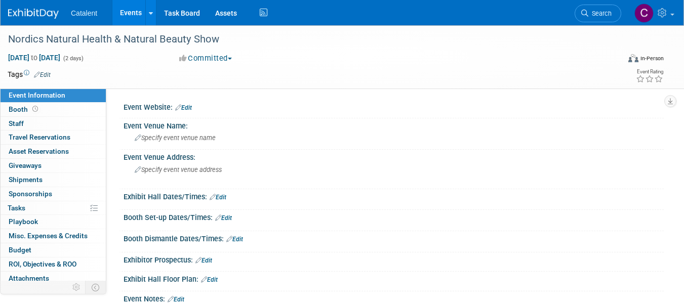
click at [190, 107] on link "Edit" at bounding box center [183, 107] width 17 height 7
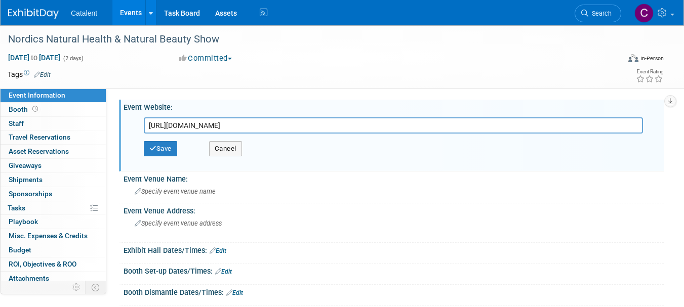
type input "[URL][DOMAIN_NAME]"
click at [173, 150] on button "Save" at bounding box center [160, 148] width 33 height 15
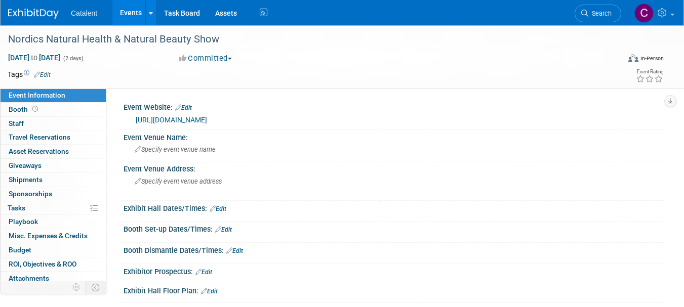
click at [189, 151] on span "Specify event venue name" at bounding box center [175, 150] width 81 height 8
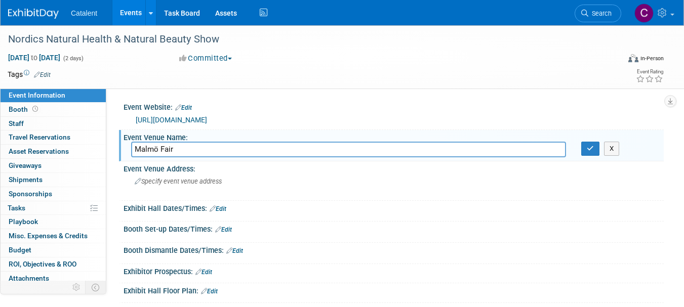
type input "Malmö Fair"
click at [176, 184] on span "Specify event venue address" at bounding box center [178, 182] width 87 height 8
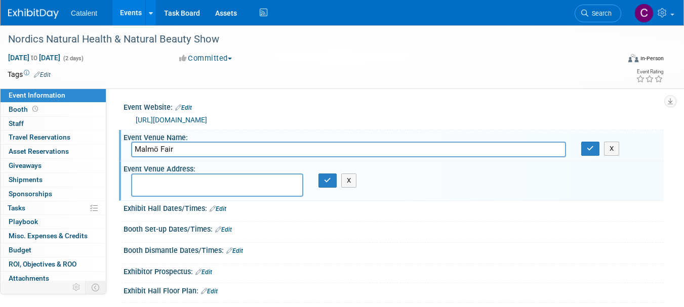
paste textarea "[STREET_ADDRESS]"
type textarea "[STREET_ADDRESS]"
click at [323, 182] on button "button" at bounding box center [328, 181] width 18 height 14
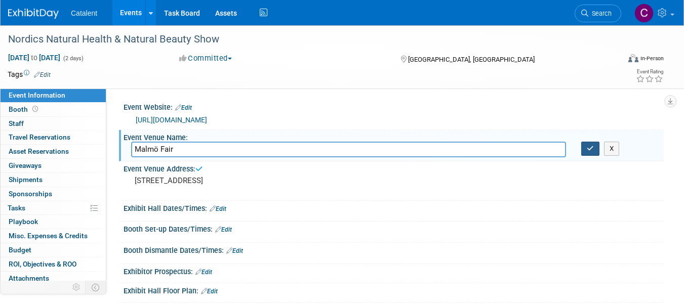
click at [592, 153] on button "button" at bounding box center [591, 149] width 18 height 14
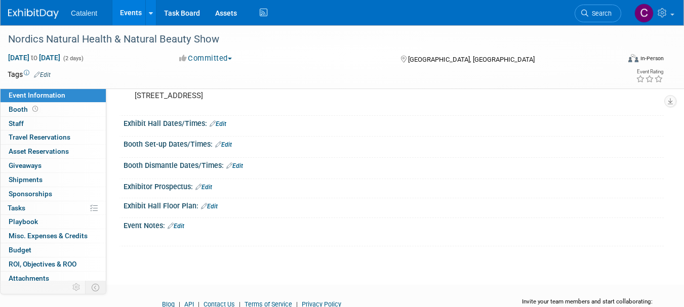
scroll to position [134, 0]
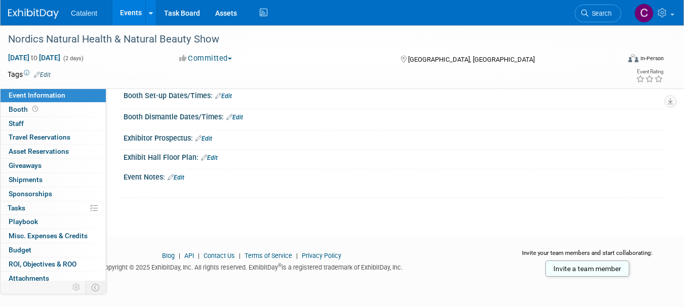
click at [34, 15] on img at bounding box center [33, 14] width 51 height 10
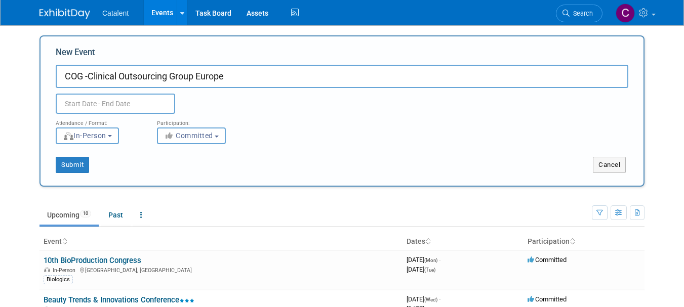
click at [88, 76] on input "COG -Clinical Outsourcing Group Europe" at bounding box center [342, 76] width 573 height 23
drag, startPoint x: 252, startPoint y: 77, endPoint x: 28, endPoint y: 81, distance: 223.4
click at [28, 81] on body "Catalent Events Add Event Bulk Upload Events Shareable Event Boards Recently Vi…" at bounding box center [342, 153] width 684 height 307
paste input "Europe 2025"
type input "COG [GEOGRAPHIC_DATA] 2025"
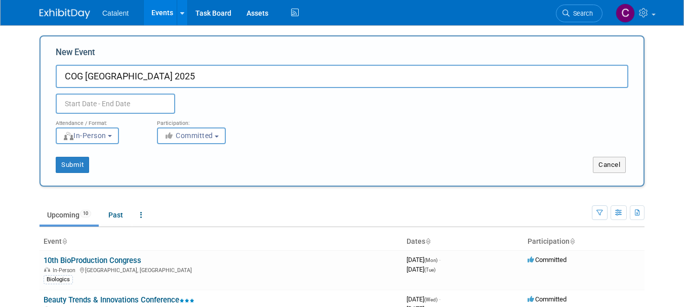
click at [142, 105] on input "text" at bounding box center [116, 104] width 120 height 20
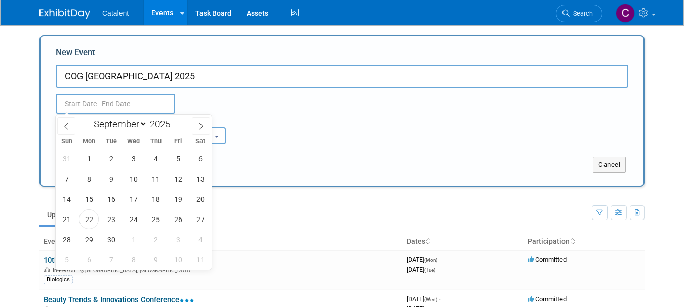
click at [139, 124] on select "January February March April May June July August September October November De…" at bounding box center [118, 124] width 58 height 13
select select "10"
click at [89, 118] on select "January February March April May June July August September October November De…" at bounding box center [118, 124] width 58 height 13
click at [111, 221] on span "18" at bounding box center [111, 220] width 20 height 20
click at [130, 220] on span "19" at bounding box center [134, 220] width 20 height 20
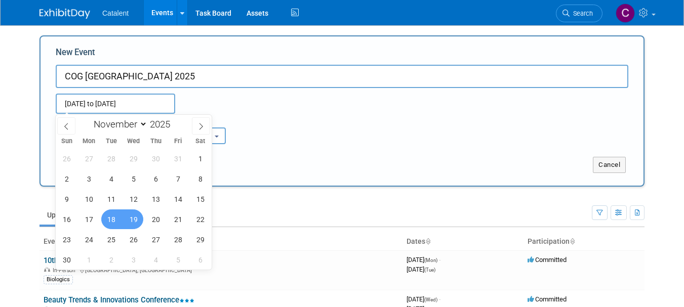
type input "[DATE] to [DATE]"
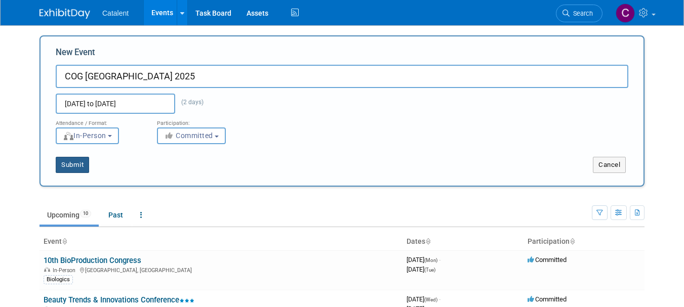
click at [79, 168] on button "Submit" at bounding box center [72, 165] width 33 height 16
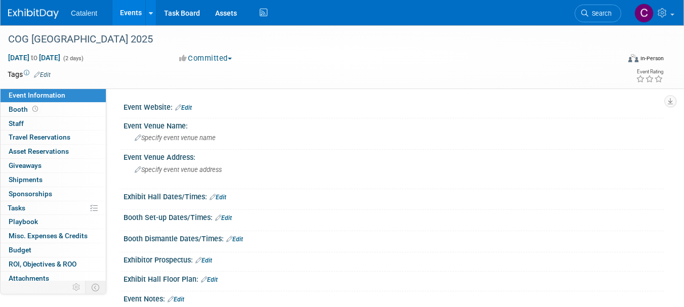
click at [192, 107] on link "Edit" at bounding box center [183, 107] width 17 height 7
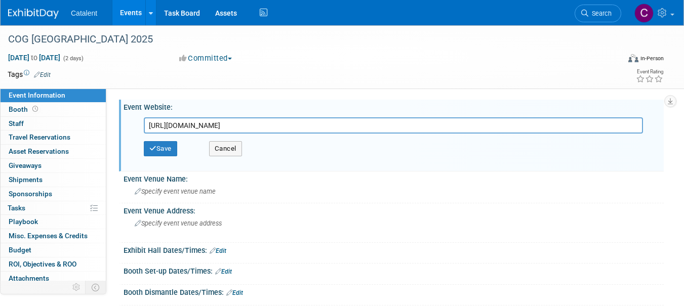
type input "[URL][DOMAIN_NAME]"
click at [162, 149] on button "Save" at bounding box center [160, 148] width 33 height 15
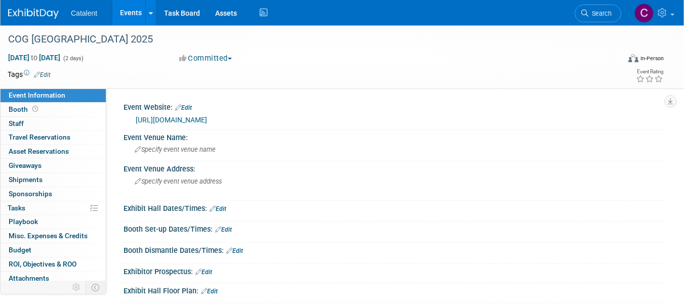
click at [199, 142] on div "Specify event venue name" at bounding box center [393, 150] width 525 height 16
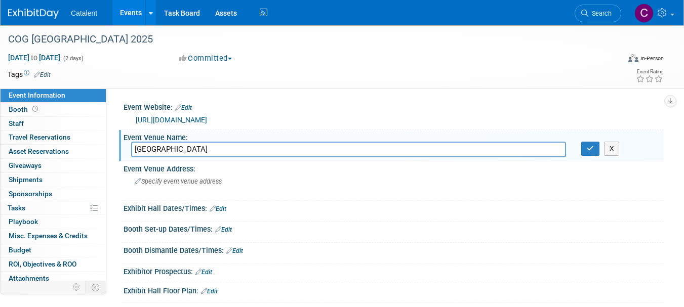
type input "[GEOGRAPHIC_DATA]"
click at [590, 151] on icon "button" at bounding box center [590, 148] width 7 height 7
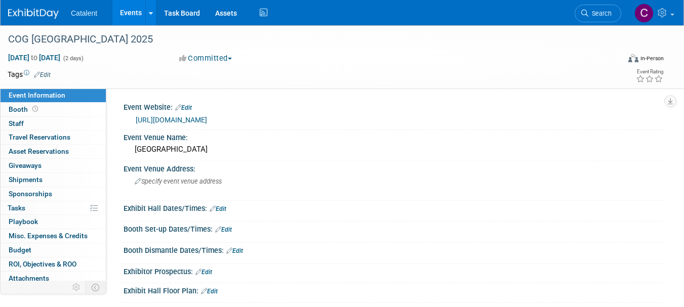
click at [206, 180] on span "Specify event venue address" at bounding box center [178, 182] width 87 height 8
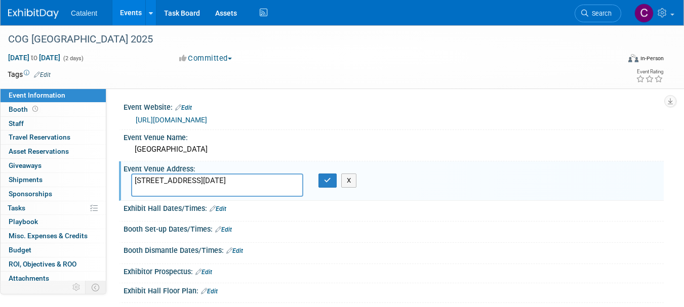
type textarea "Europaboulevard 10, 1083 AD Amsterdam, Netherlands"
click at [331, 183] on icon "button" at bounding box center [327, 180] width 7 height 7
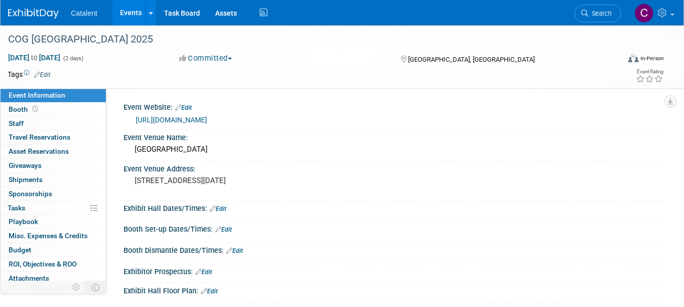
click at [25, 11] on img at bounding box center [33, 14] width 51 height 10
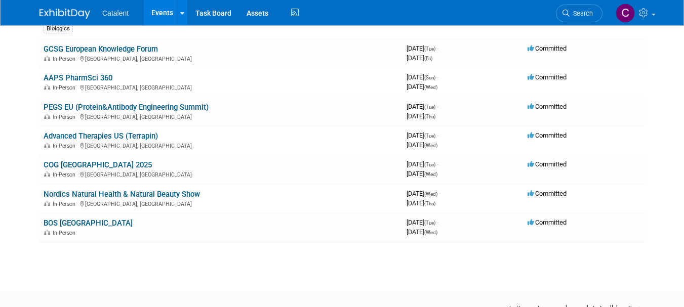
scroll to position [264, 0]
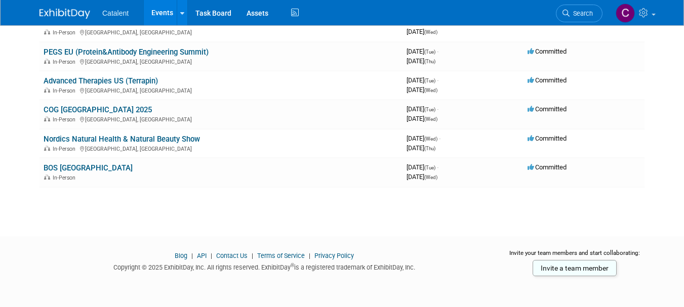
click at [93, 111] on link "COG [GEOGRAPHIC_DATA] 2025" at bounding box center [98, 109] width 108 height 9
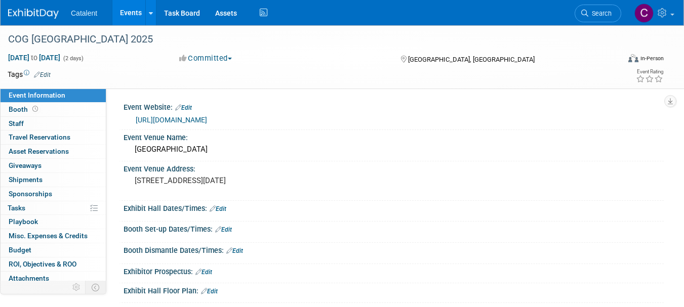
click at [85, 38] on div "COG [GEOGRAPHIC_DATA] 2025" at bounding box center [307, 39] width 604 height 18
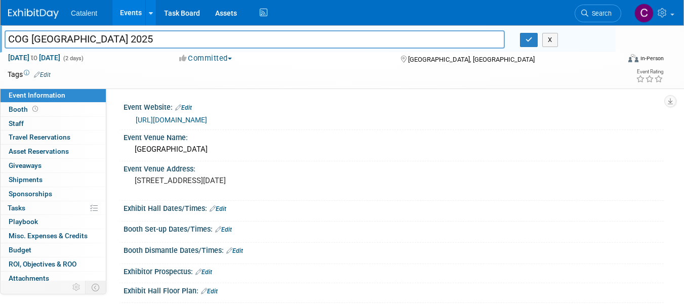
drag, startPoint x: 111, startPoint y: 38, endPoint x: 0, endPoint y: 42, distance: 111.0
click at [0, 42] on div "COG [GEOGRAPHIC_DATA] 2025" at bounding box center [255, 40] width 516 height 15
type input "Clinical Trials Supply Conference"
click at [529, 42] on icon "button" at bounding box center [529, 39] width 7 height 7
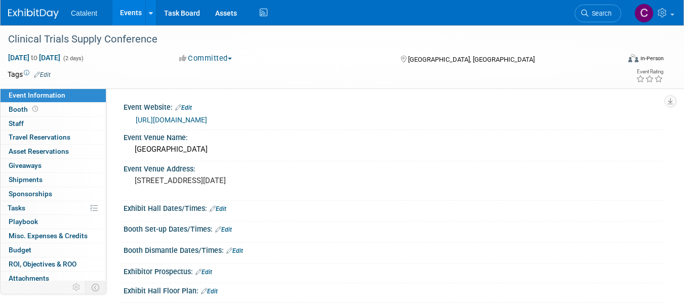
click at [189, 108] on link "Edit" at bounding box center [183, 107] width 17 height 7
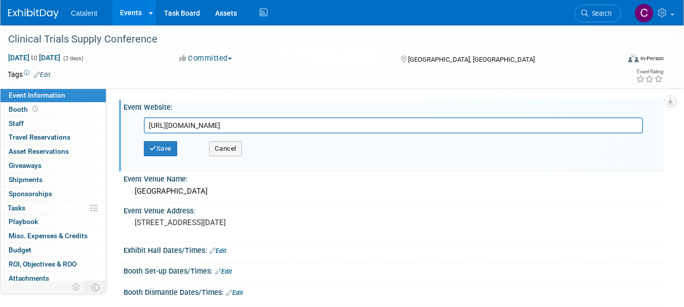
click at [84, 56] on span "(2 days)" at bounding box center [72, 58] width 21 height 7
click at [61, 60] on span "[DATE] to [DATE]" at bounding box center [34, 57] width 53 height 9
select select "10"
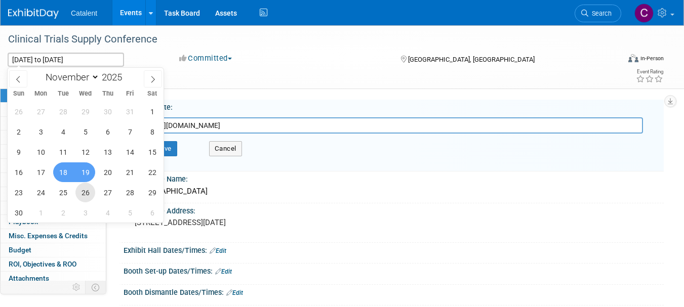
click at [85, 194] on span "26" at bounding box center [85, 193] width 20 height 20
type input "[DATE]"
click at [111, 191] on span "27" at bounding box center [108, 193] width 20 height 20
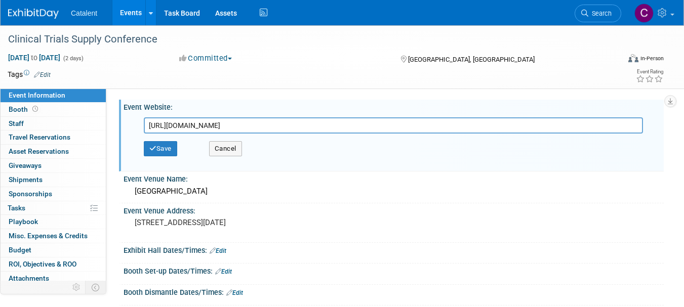
click at [188, 196] on div "Novotel Amsterdam City" at bounding box center [393, 192] width 525 height 16
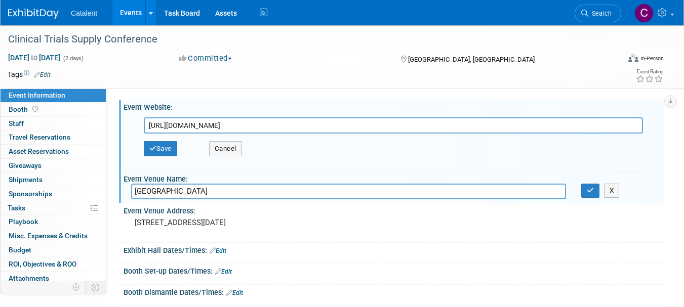
click at [190, 193] on input "Novotel Amsterdam City" at bounding box center [348, 192] width 435 height 16
type input "Novotel Amsterdam Schiphol Airport"
click at [592, 195] on button "button" at bounding box center [591, 191] width 18 height 14
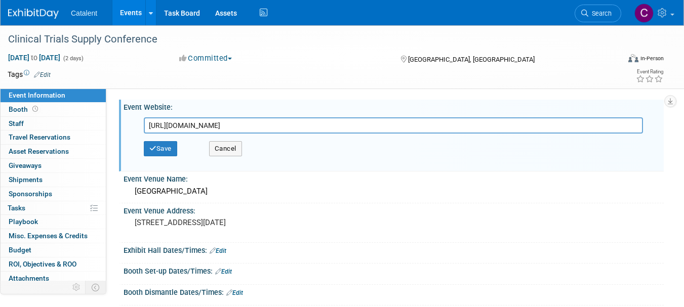
click at [183, 226] on pre "Europaboulevard 10, 1083 AD Amsterdam, Netherlands" at bounding box center [236, 222] width 203 height 9
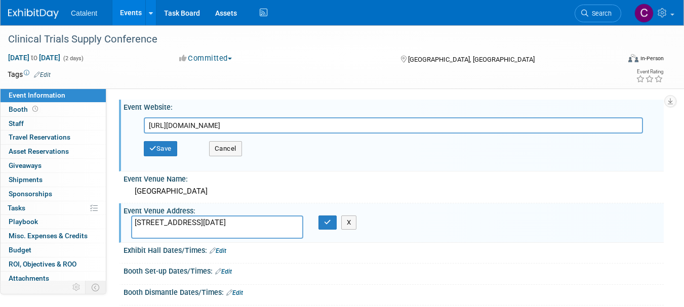
drag, startPoint x: 221, startPoint y: 230, endPoint x: 126, endPoint y: 224, distance: 95.4
click at [126, 224] on div "Europaboulevard 10, 1083 AD Amsterdam, Netherlands" at bounding box center [217, 227] width 187 height 23
type textarea "Taurusavenue 12, 2132 LS Hoofddorp, Netherlands"
click at [326, 222] on icon "button" at bounding box center [327, 222] width 7 height 7
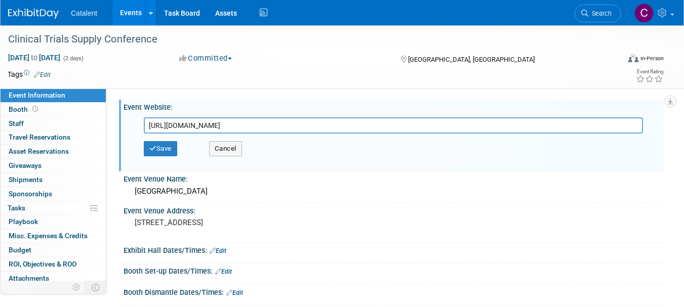
click at [214, 121] on input "https://www.quotientsciences.com/events/cog-europe-2025-amsterdam" at bounding box center [393, 126] width 499 height 16
paste input "pgsolx.com/CTS/11th/"
type input "https://pgsolx.com/CTS/11th/"
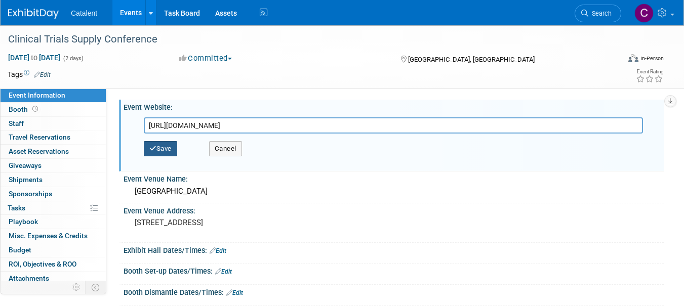
click at [162, 153] on button "Save" at bounding box center [160, 148] width 33 height 15
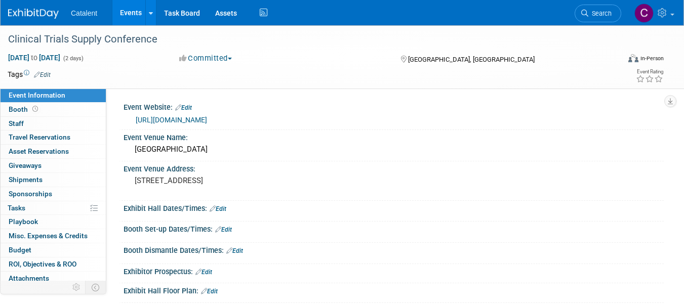
click at [41, 12] on img at bounding box center [33, 14] width 51 height 10
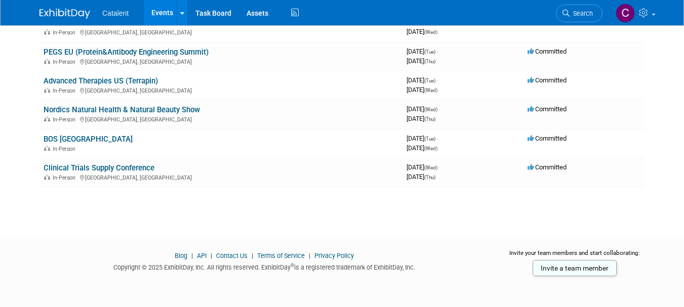
click at [68, 16] on img at bounding box center [65, 14] width 51 height 10
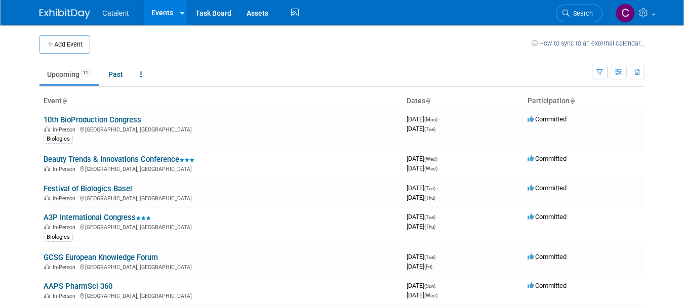
click at [73, 44] on button "Add Event" at bounding box center [65, 44] width 51 height 18
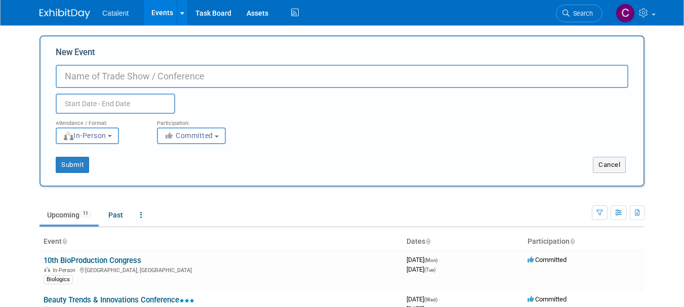
paste input "Drug Delivery to the Lungs (DDL)"
type input "Drug Delivery to the Lungs (DDL)"
click at [135, 106] on body "Catalent Events Add Event Bulk Upload Events Shareable Event Boards Recently Vi…" at bounding box center [342, 153] width 684 height 307
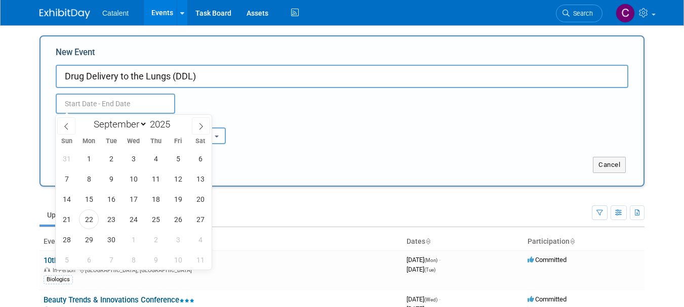
click at [143, 124] on select "January February March April May June July August September October November De…" at bounding box center [118, 124] width 58 height 13
select select "11"
click at [89, 118] on select "January February March April May June July August September October November De…" at bounding box center [118, 124] width 58 height 13
click at [134, 179] on span "10" at bounding box center [134, 179] width 20 height 20
click at [179, 181] on span "12" at bounding box center [178, 179] width 20 height 20
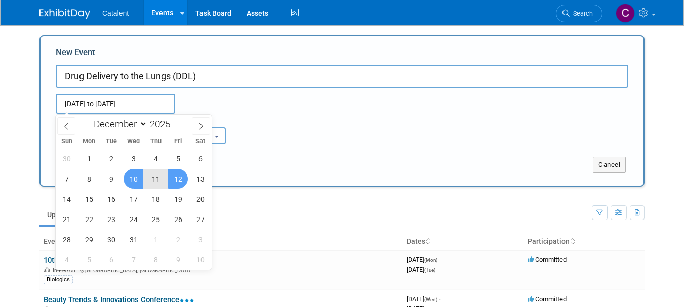
type input "Dec 10, 2025 to Dec 12, 2025"
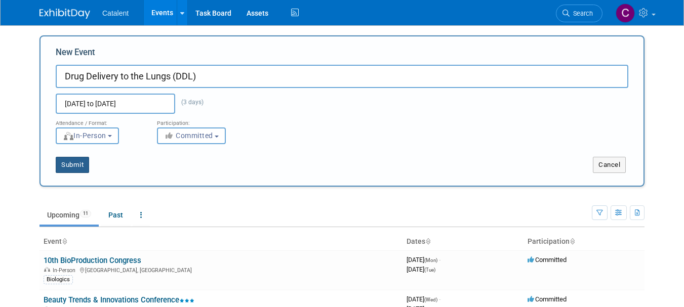
click at [78, 165] on button "Submit" at bounding box center [72, 165] width 33 height 16
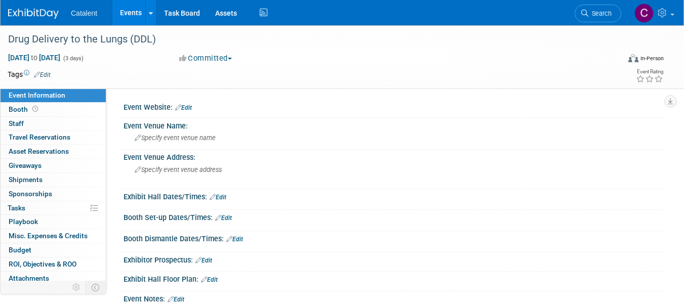
click at [190, 108] on link "Edit" at bounding box center [183, 107] width 17 height 7
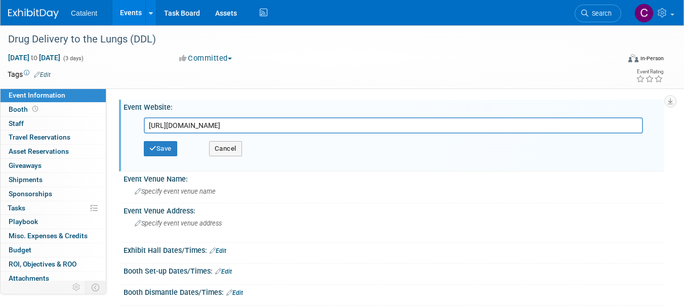
type input "[URL][DOMAIN_NAME]"
click at [167, 152] on button "Save" at bounding box center [160, 148] width 33 height 15
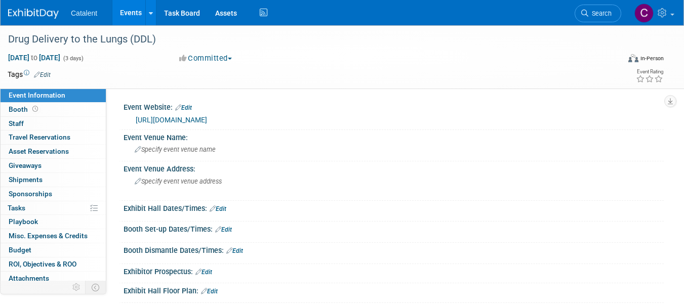
click at [198, 152] on span "Specify event venue name" at bounding box center [175, 150] width 81 height 8
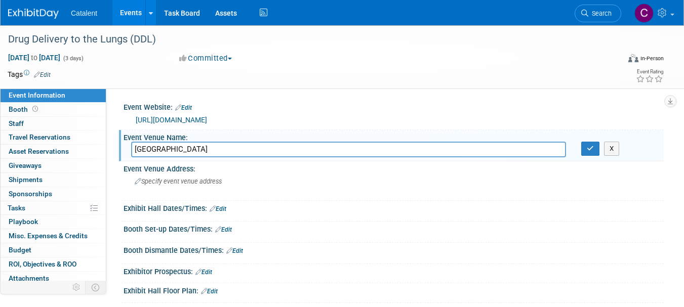
type input "[GEOGRAPHIC_DATA]"
click at [586, 147] on button "button" at bounding box center [591, 149] width 18 height 14
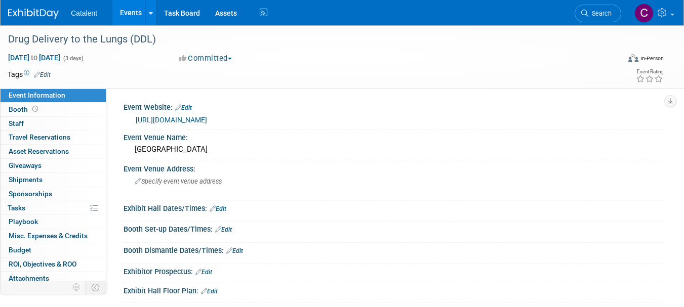
click at [199, 185] on div "Specify event venue address" at bounding box center [236, 185] width 210 height 23
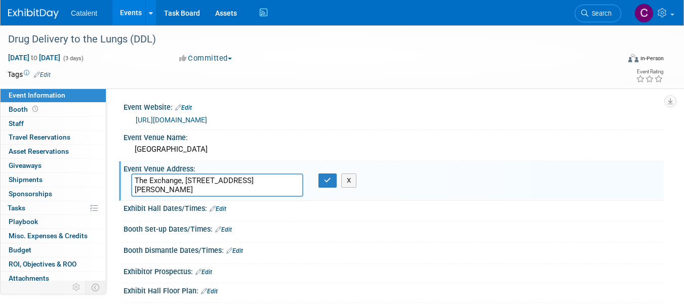
type textarea "The Exchange, [STREET_ADDRESS][PERSON_NAME]"
click at [325, 184] on icon "button" at bounding box center [327, 180] width 7 height 7
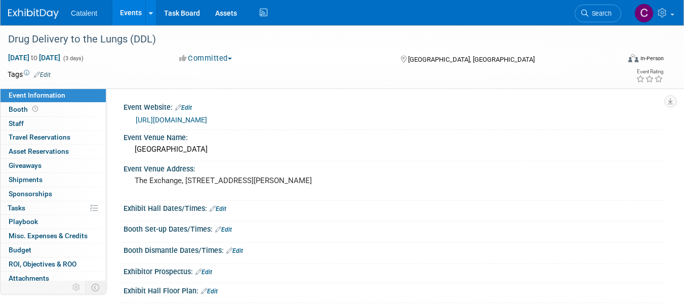
click at [31, 16] on img at bounding box center [33, 14] width 51 height 10
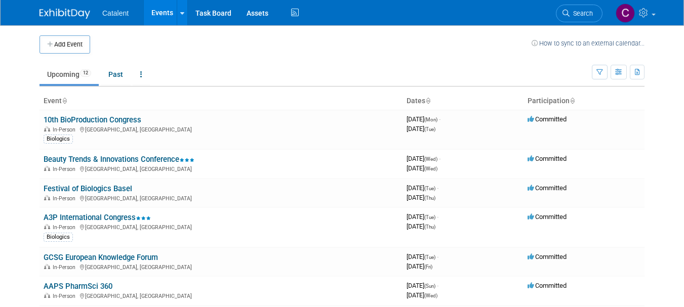
click at [684, 18] on html "Catalent Events Add Event Bulk Upload Events Shareable Event Boards Recently Vi…" at bounding box center [342, 153] width 684 height 307
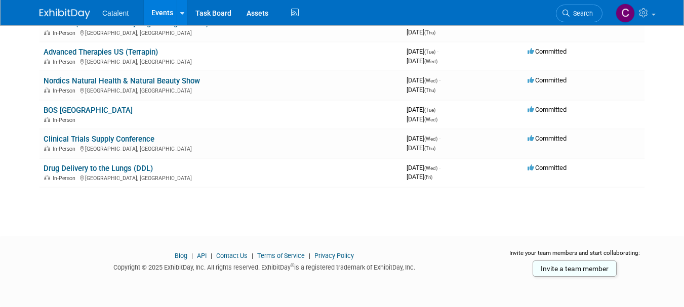
click at [116, 164] on link "Drug Delivery to the Lungs (DDL)" at bounding box center [98, 168] width 109 height 9
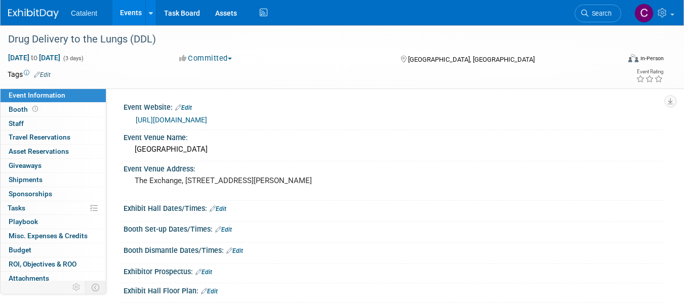
click at [43, 198] on span "Sponsorships 0" at bounding box center [31, 194] width 44 height 8
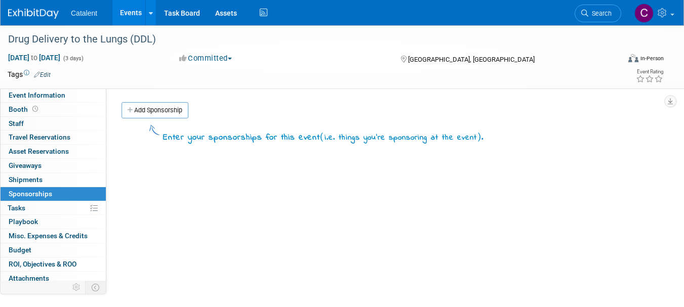
click at [173, 108] on link "Add Sponsorship" at bounding box center [155, 110] width 67 height 16
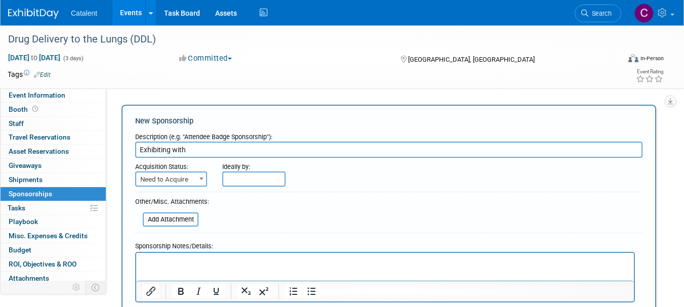
paste input "shell scheme booth"
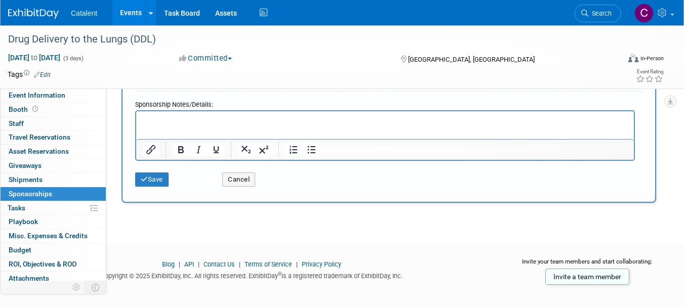
scroll to position [146, 0]
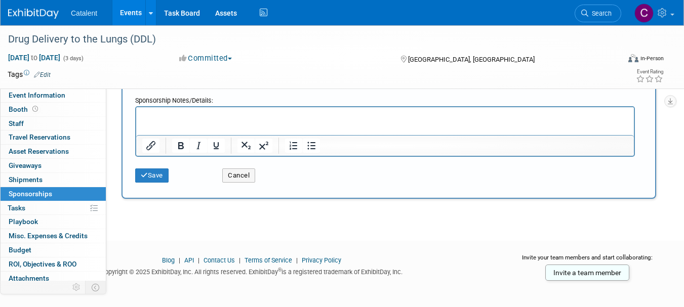
type input "Exhibiting with shell scheme booth"
click at [157, 176] on button "Save" at bounding box center [151, 176] width 33 height 14
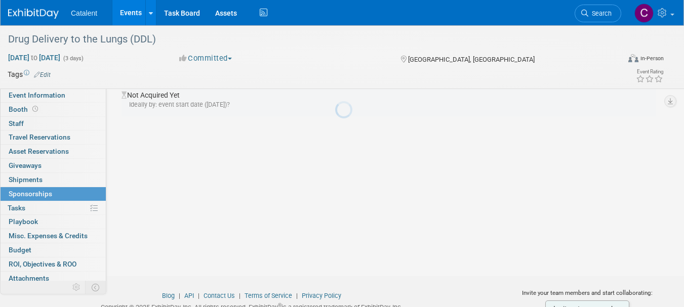
scroll to position [21, 0]
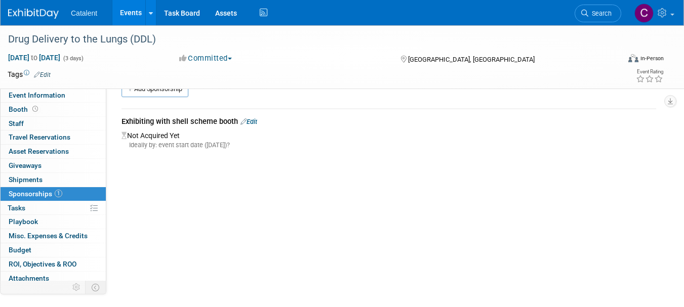
click at [42, 211] on link "0% Tasks 0%" at bounding box center [53, 209] width 105 height 14
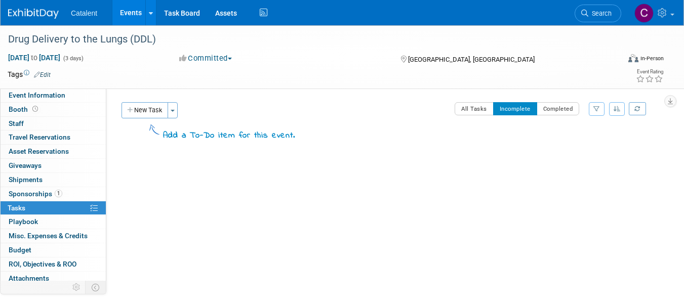
click at [149, 115] on button "New Task" at bounding box center [145, 110] width 47 height 16
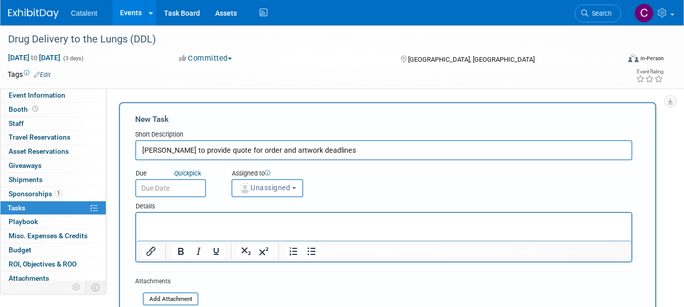
type input "Amber to provide quote for order and artwork deadlines"
click at [229, 215] on html at bounding box center [383, 220] width 495 height 14
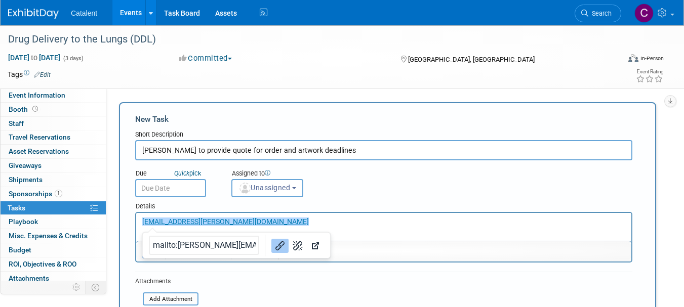
click at [201, 189] on input "text" at bounding box center [170, 188] width 71 height 18
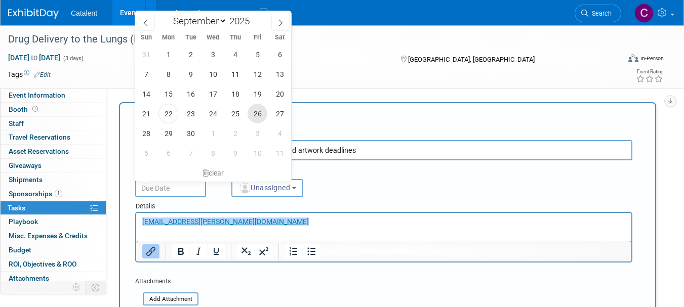
click at [253, 116] on span "26" at bounding box center [258, 114] width 20 height 20
type input "Sep 26, 2025"
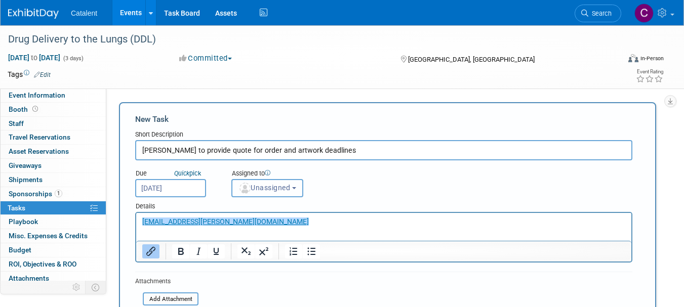
click at [289, 183] on button "Unassigned" at bounding box center [267, 188] width 72 height 18
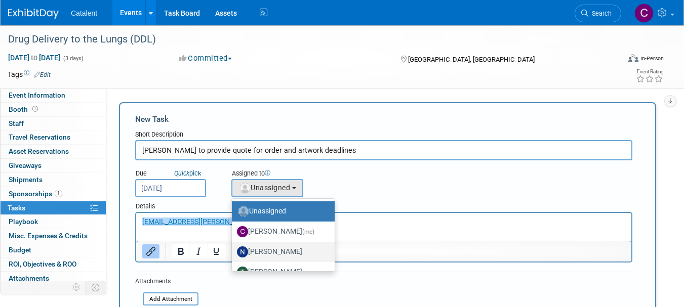
click at [287, 254] on label "Nicole Bullock" at bounding box center [281, 252] width 88 height 16
click at [234, 254] on input "Nicole Bullock" at bounding box center [230, 251] width 7 height 7
select select "02d4bfa8-3b27-41d6-9684-f5788393f352"
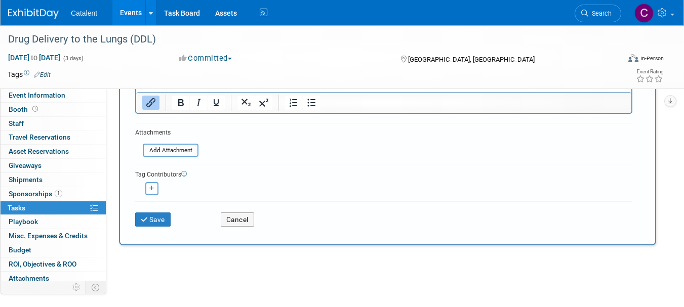
scroll to position [153, 0]
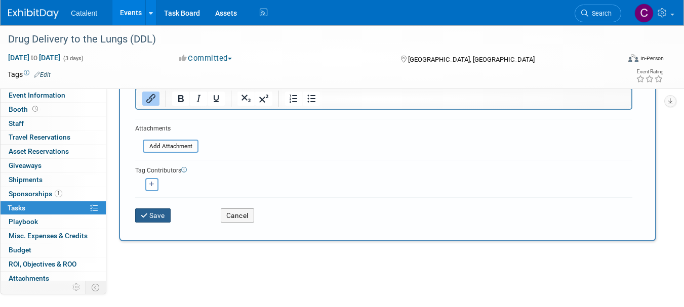
click at [164, 216] on button "Save" at bounding box center [152, 216] width 35 height 14
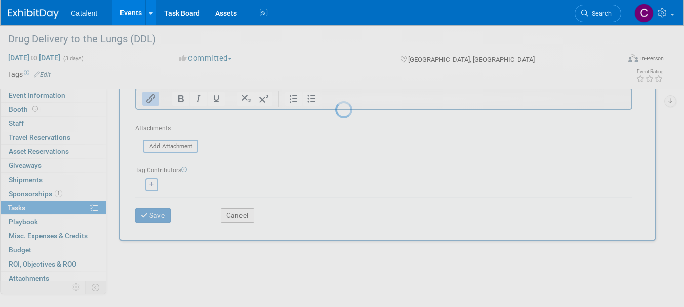
scroll to position [13, 0]
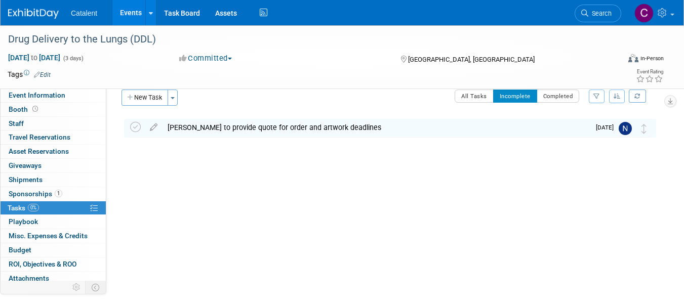
click at [24, 12] on img at bounding box center [33, 14] width 51 height 10
